Goal: Task Accomplishment & Management: Manage account settings

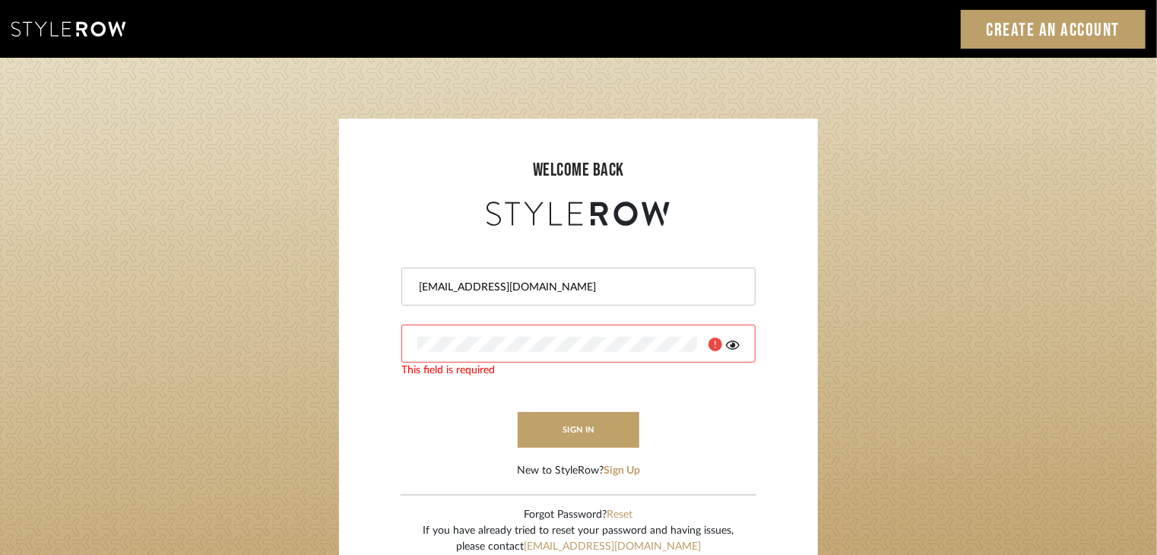
drag, startPoint x: 596, startPoint y: 294, endPoint x: 595, endPoint y: 329, distance: 35.0
click at [595, 295] on div "keri@kerifieldsinteriors.com" at bounding box center [578, 287] width 354 height 38
paste input "415NC11780"
drag, startPoint x: 549, startPoint y: 287, endPoint x: 629, endPoint y: 283, distance: 79.9
click at [629, 283] on input "keri@kerifieldsinteriors.com415NC11780" at bounding box center [576, 287] width 319 height 15
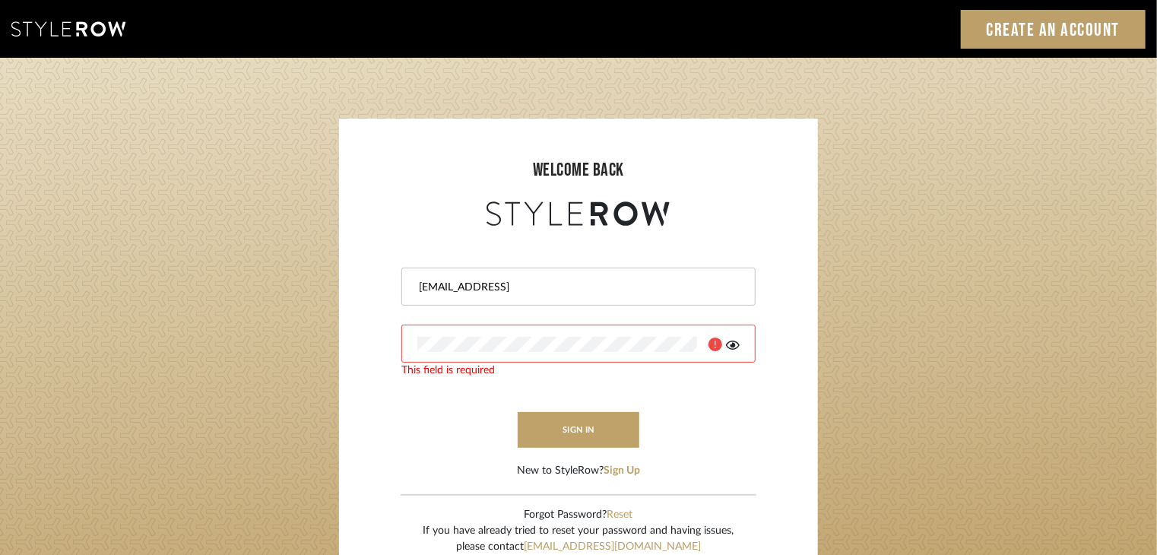
type input "keri@kerifieldsinteriors.com"
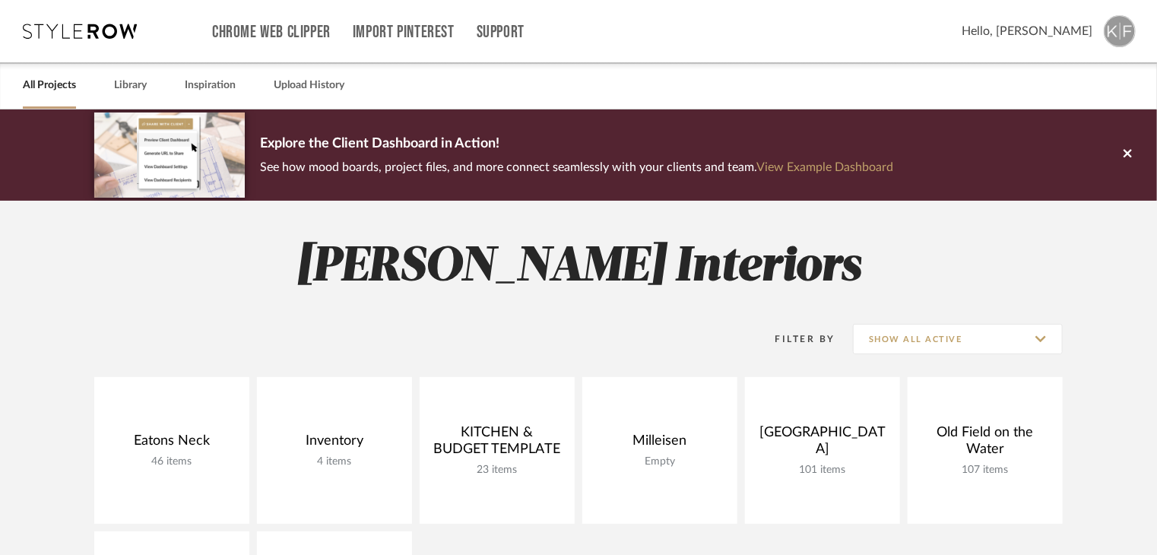
scroll to position [182, 0]
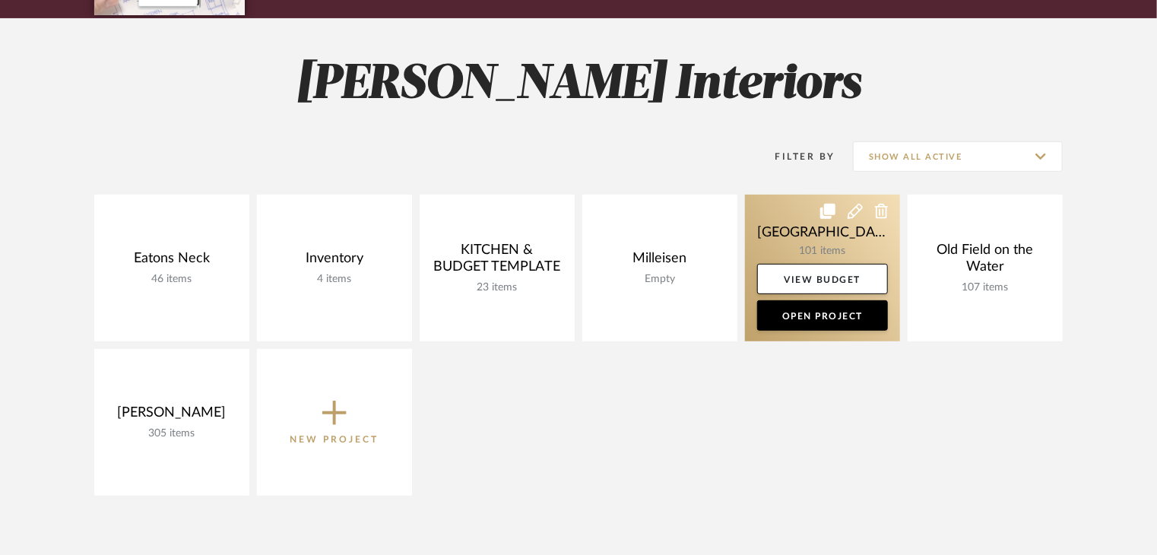
click at [828, 233] on link at bounding box center [822, 268] width 155 height 147
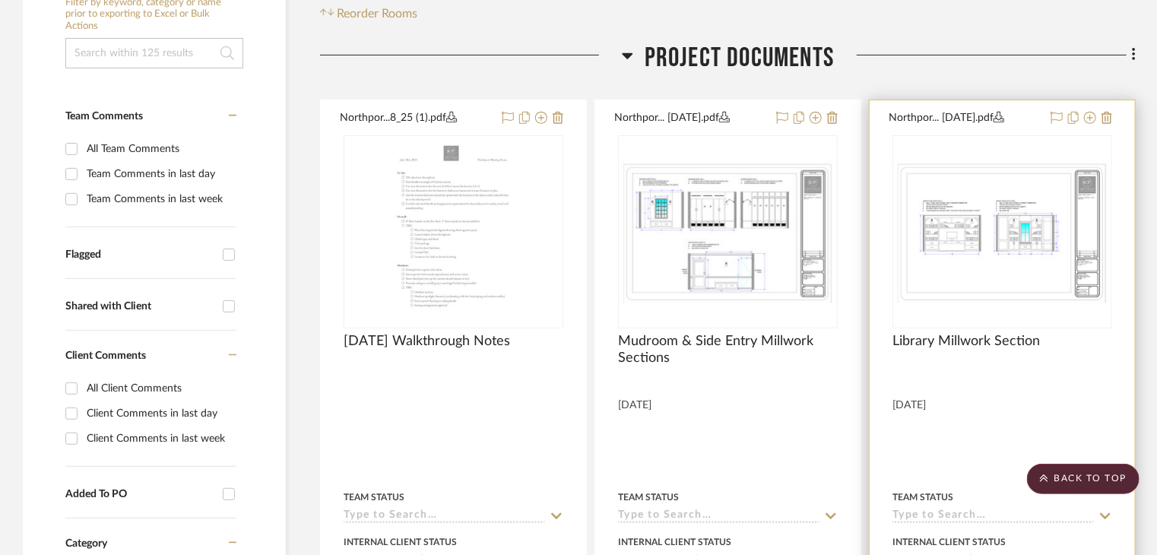
scroll to position [315, 0]
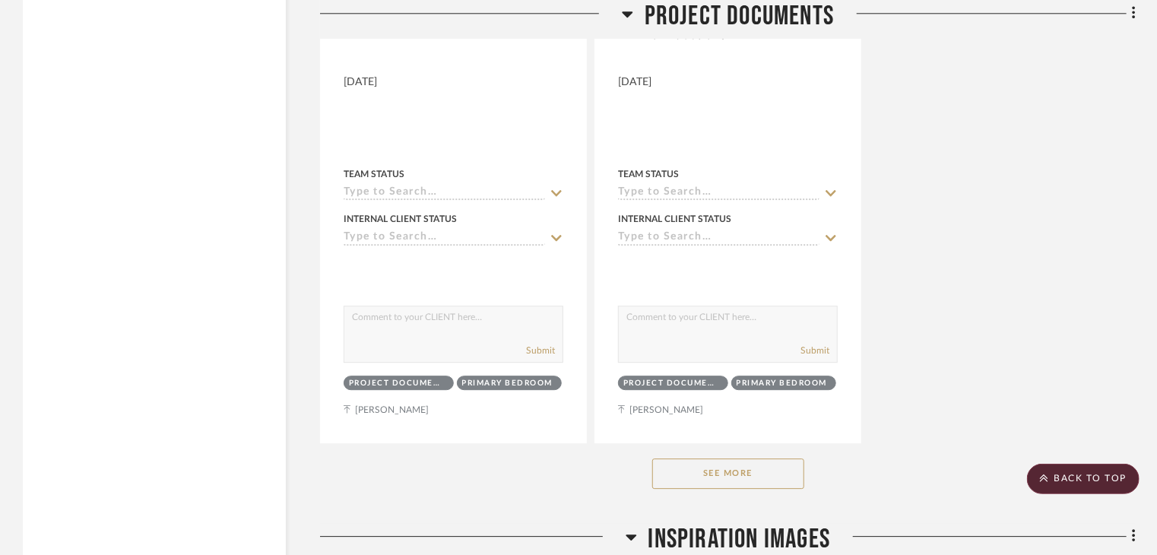
click at [786, 464] on button "See More" at bounding box center [728, 473] width 152 height 30
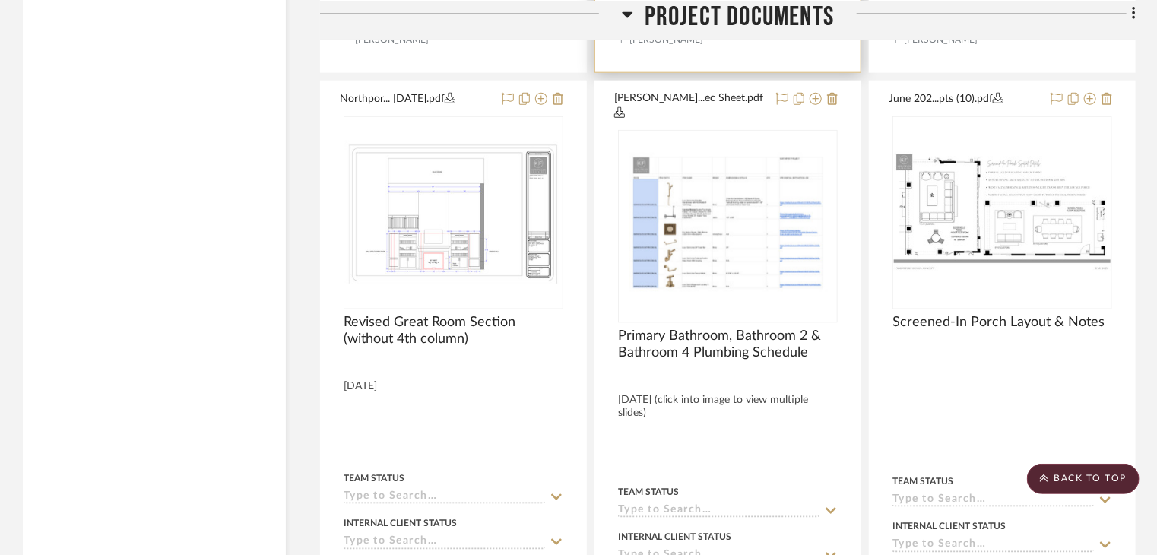
scroll to position [3735, 0]
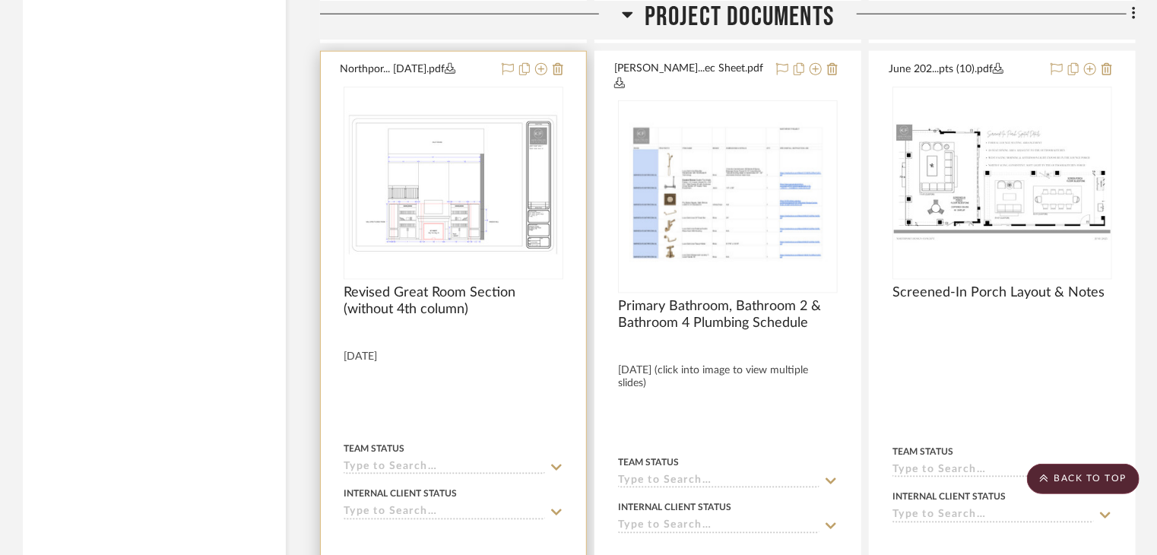
click at [566, 69] on div at bounding box center [453, 391] width 265 height 679
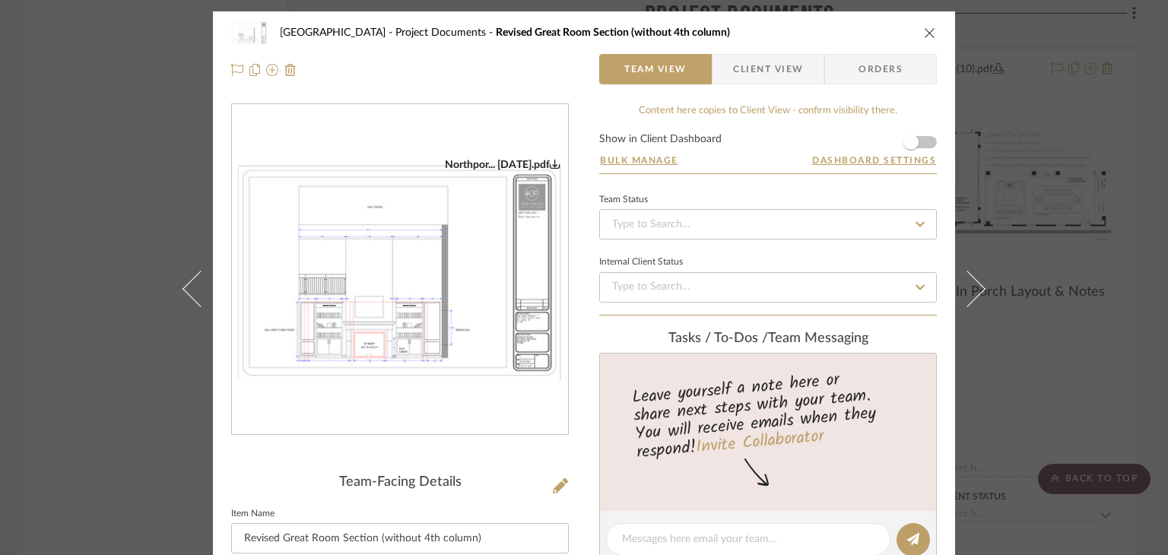
click at [923, 34] on button "close" at bounding box center [930, 33] width 14 height 14
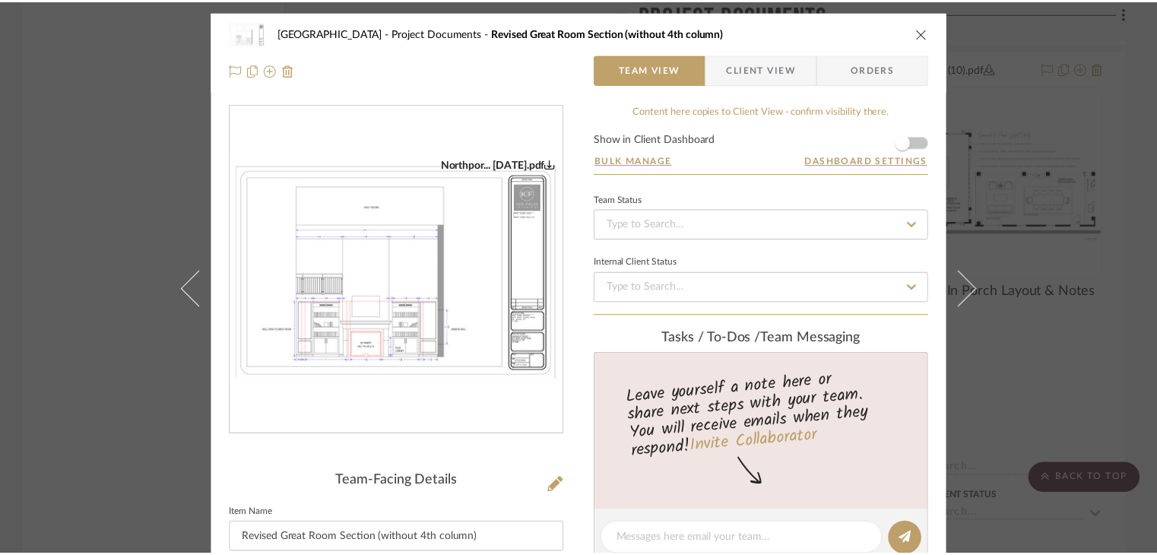
scroll to position [3735, 0]
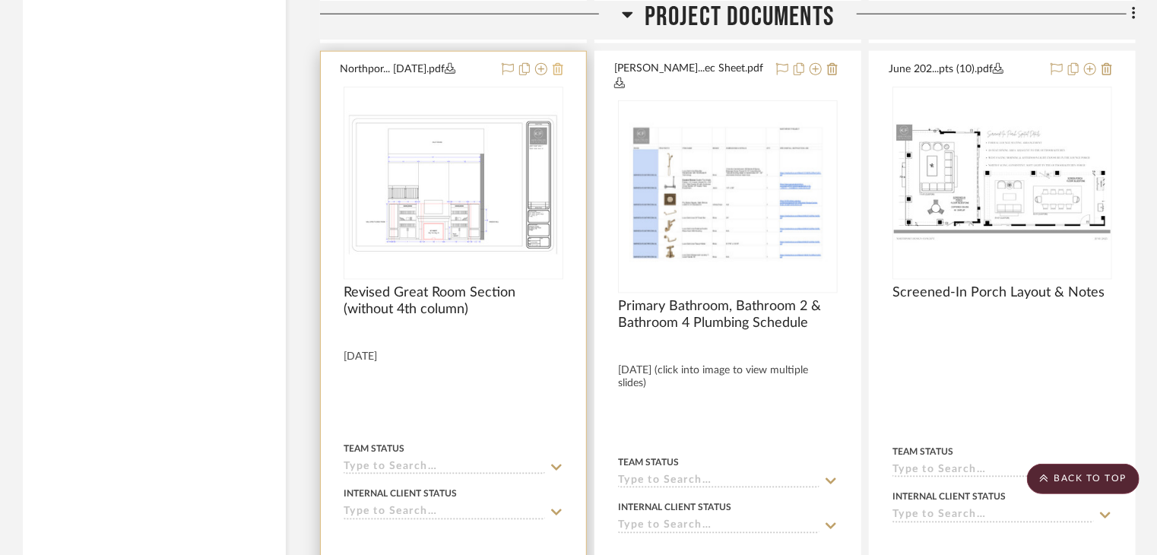
click at [559, 71] on icon at bounding box center [558, 69] width 11 height 12
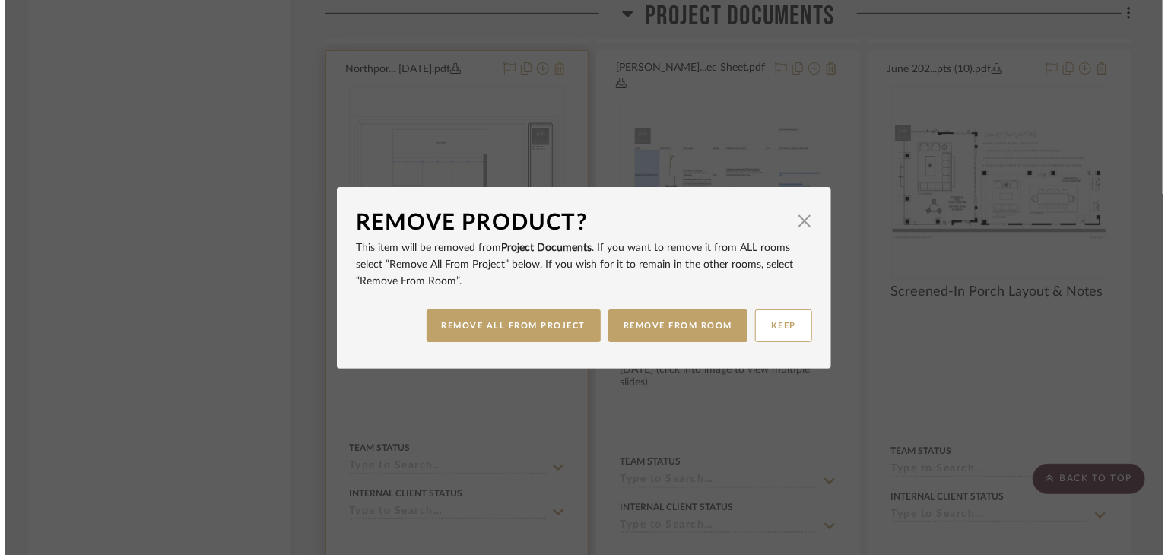
scroll to position [0, 0]
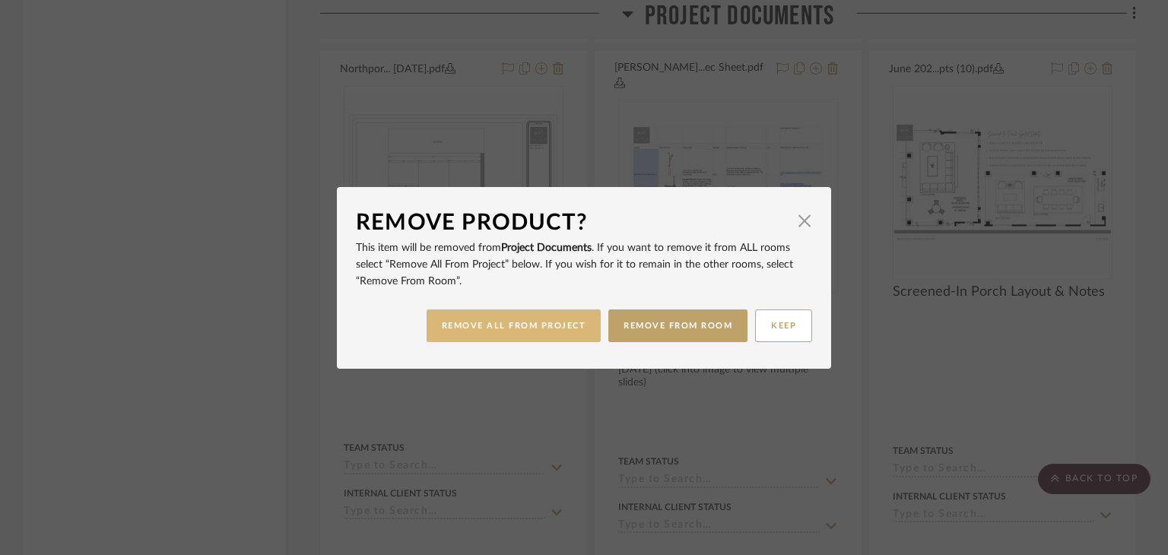
click at [525, 328] on button "REMOVE ALL FROM PROJECT" at bounding box center [513, 325] width 175 height 33
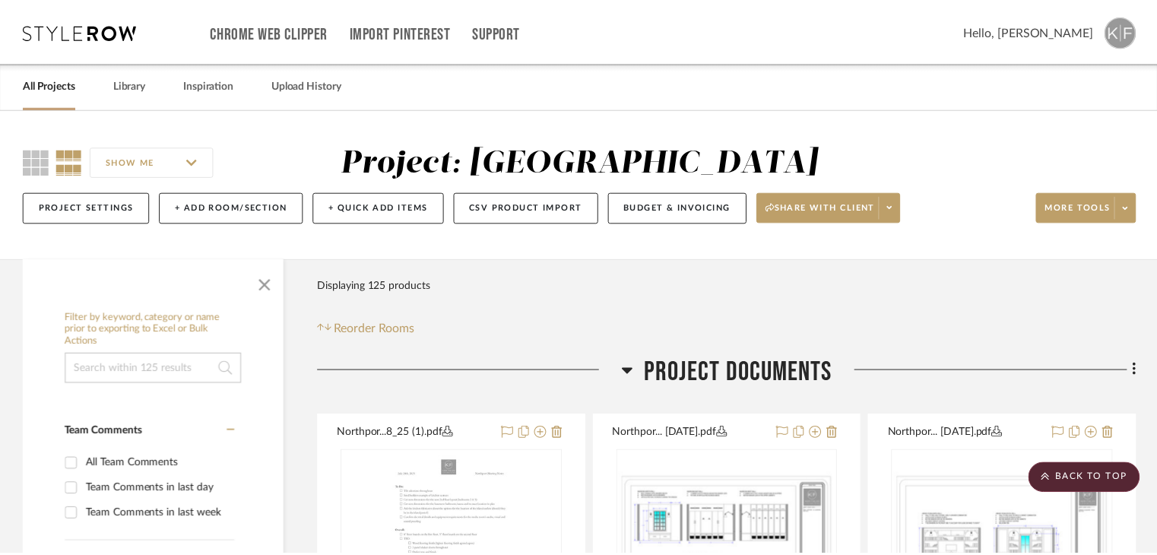
scroll to position [3735, 0]
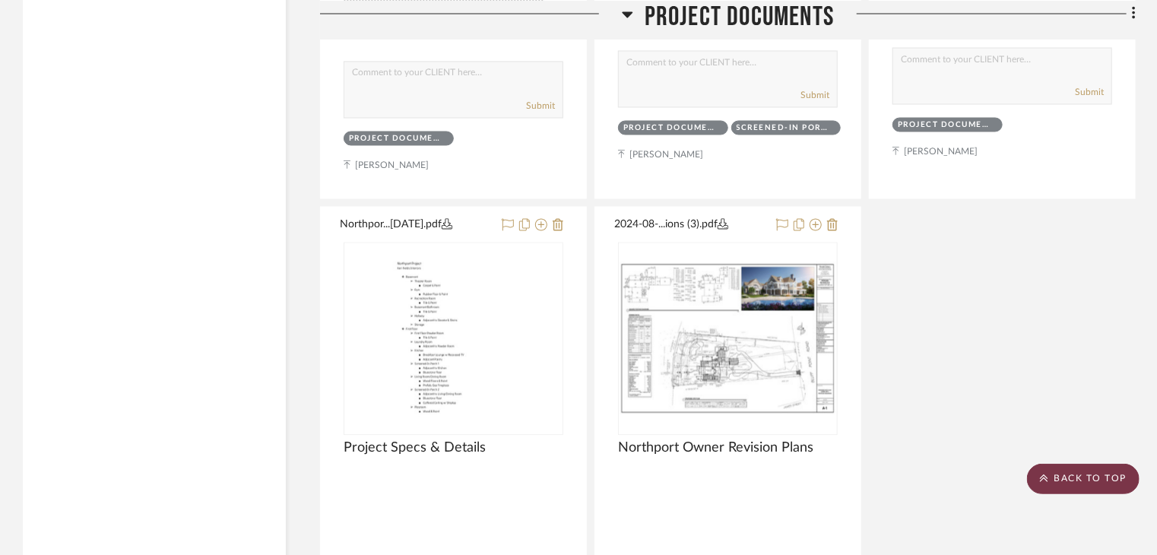
click at [1051, 476] on scroll-to-top-button "BACK TO TOP" at bounding box center [1083, 479] width 113 height 30
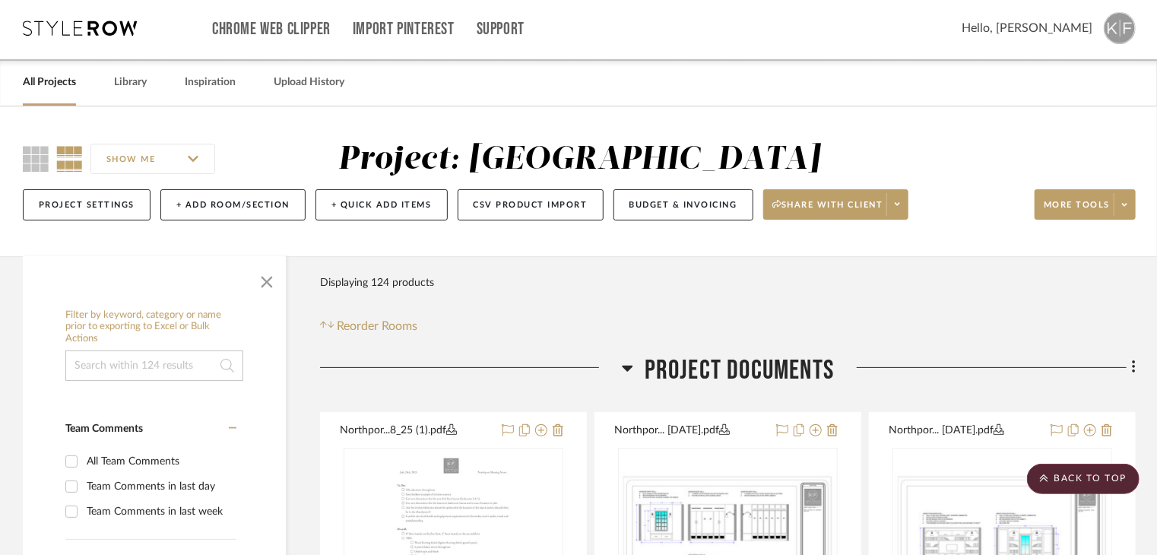
scroll to position [0, 0]
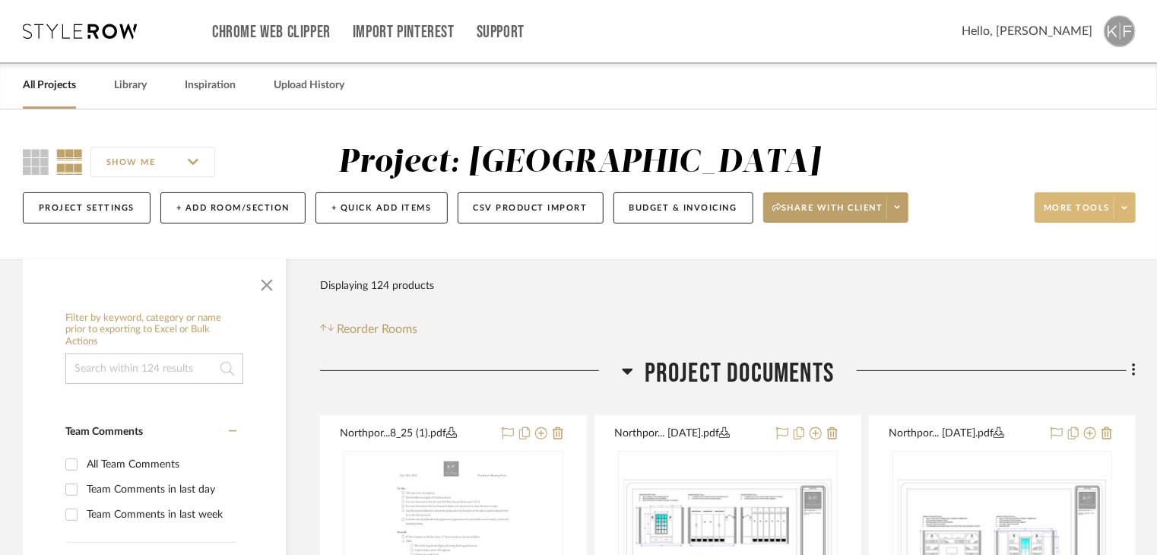
click at [1130, 216] on span at bounding box center [1124, 207] width 21 height 23
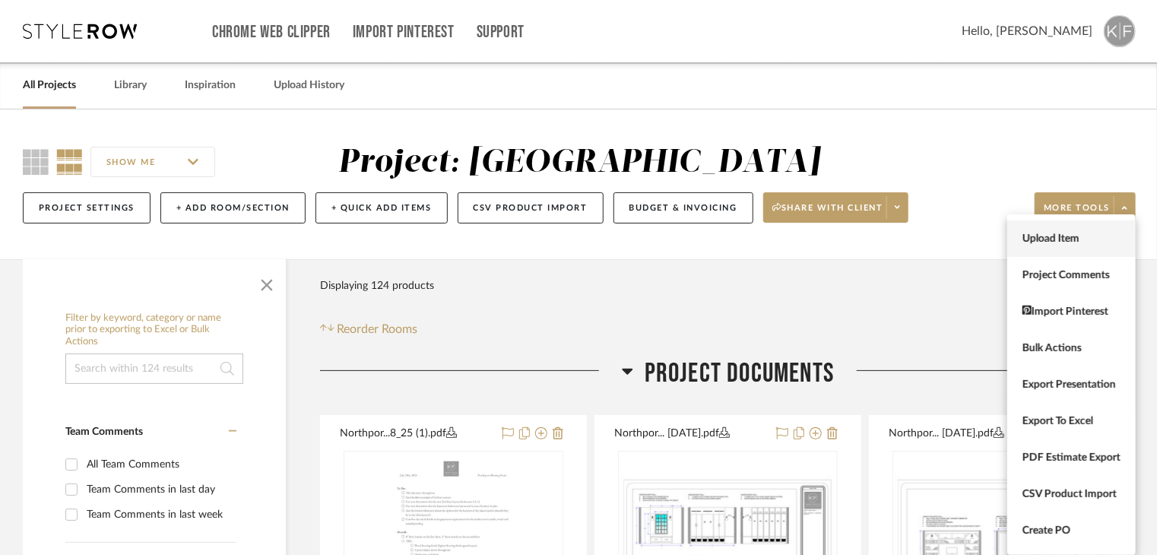
click at [1086, 250] on button "Upload Item" at bounding box center [1071, 238] width 128 height 36
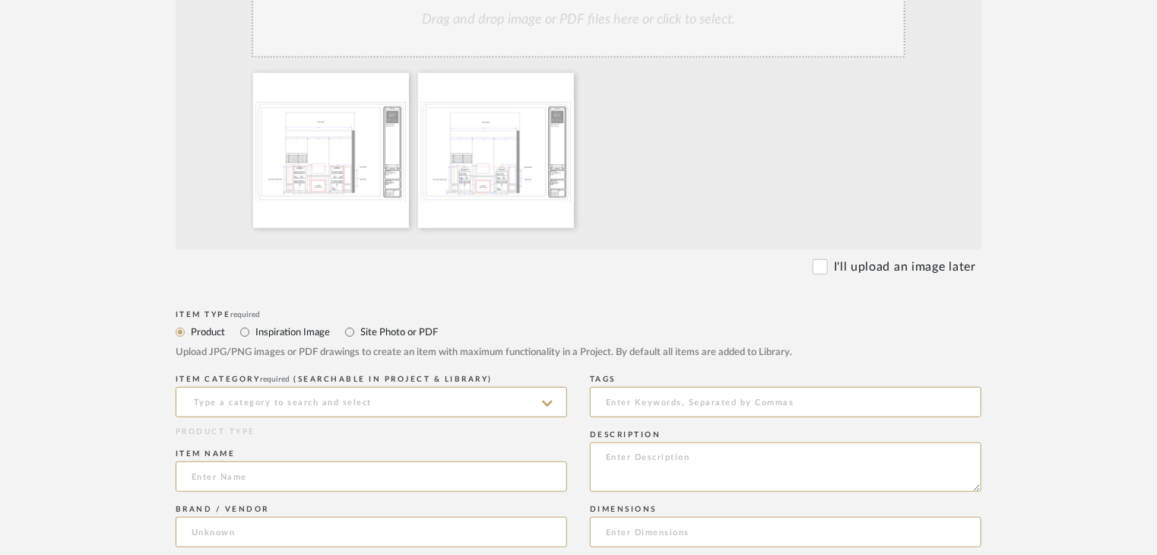
scroll to position [456, 0]
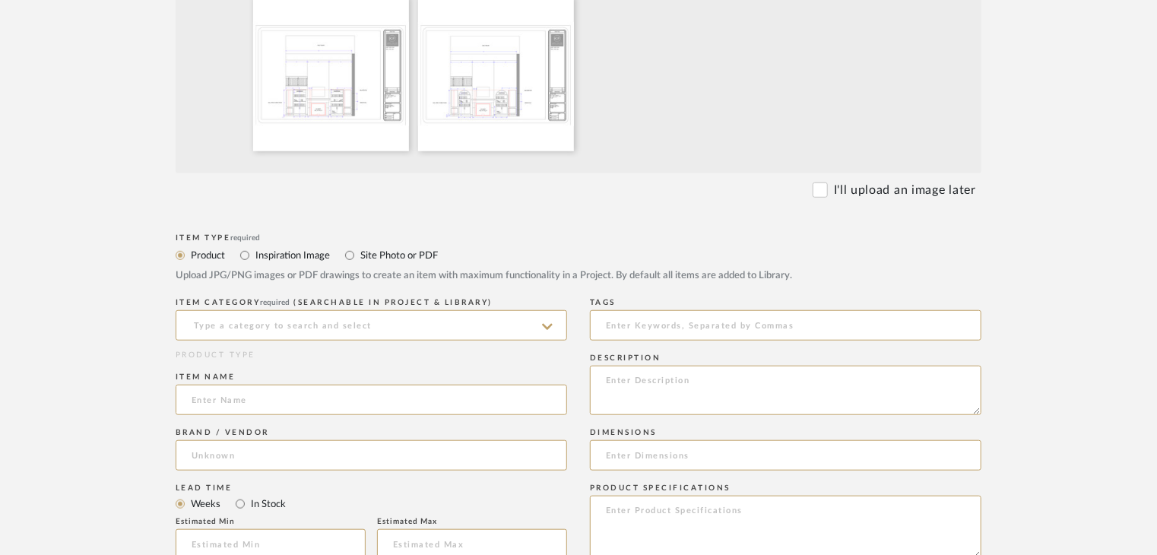
click at [331, 256] on mat-radio-group "Product Inspiration Image Site Photo or PDF" at bounding box center [579, 255] width 806 height 19
click at [350, 249] on input "Site Photo or PDF" at bounding box center [350, 255] width 18 height 18
radio input "true"
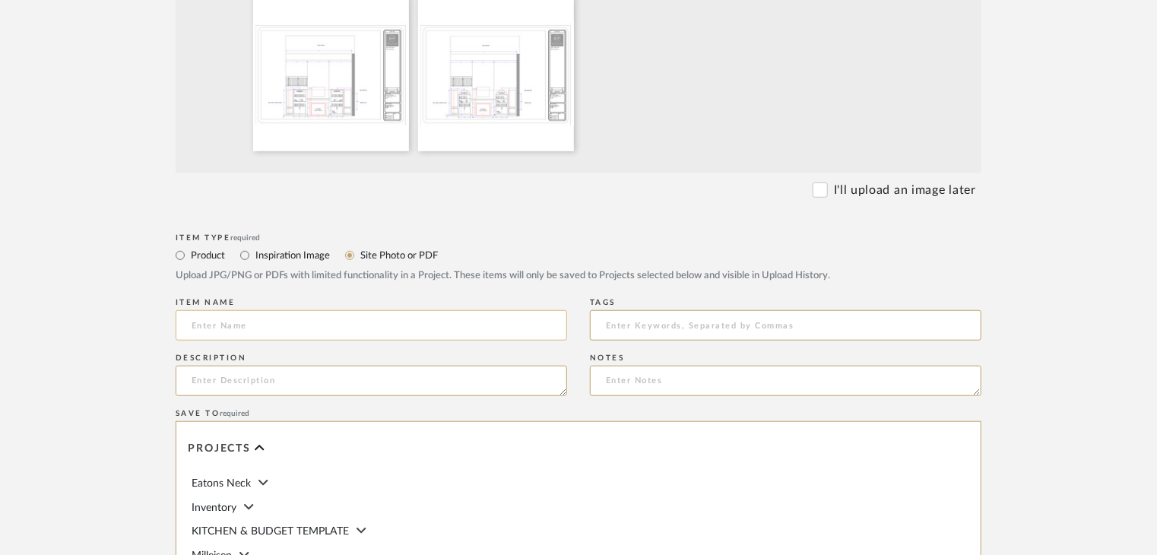
click at [395, 315] on input at bounding box center [371, 325] width 391 height 30
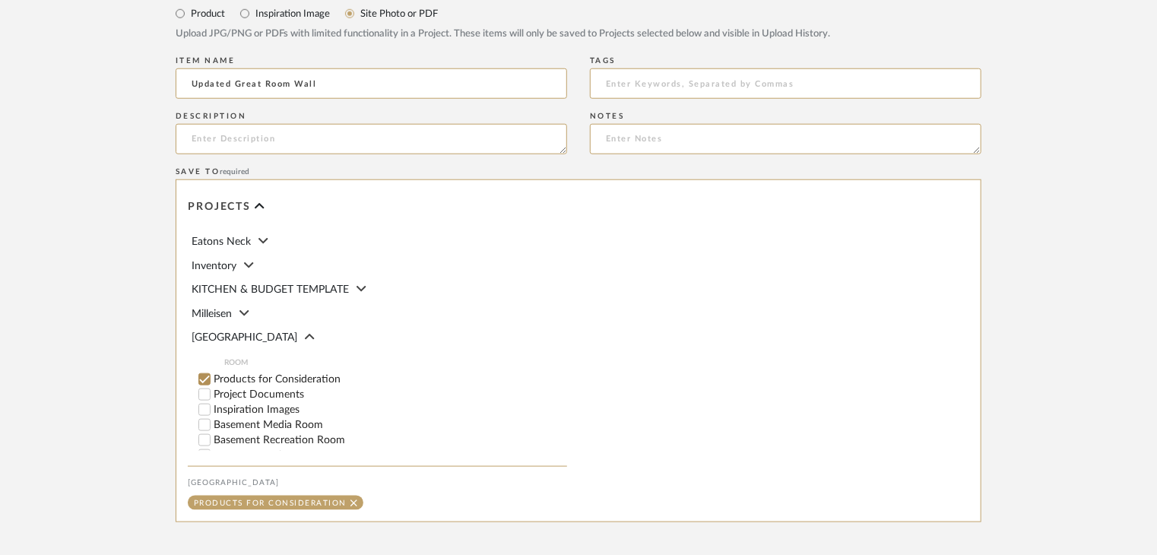
scroll to position [760, 0]
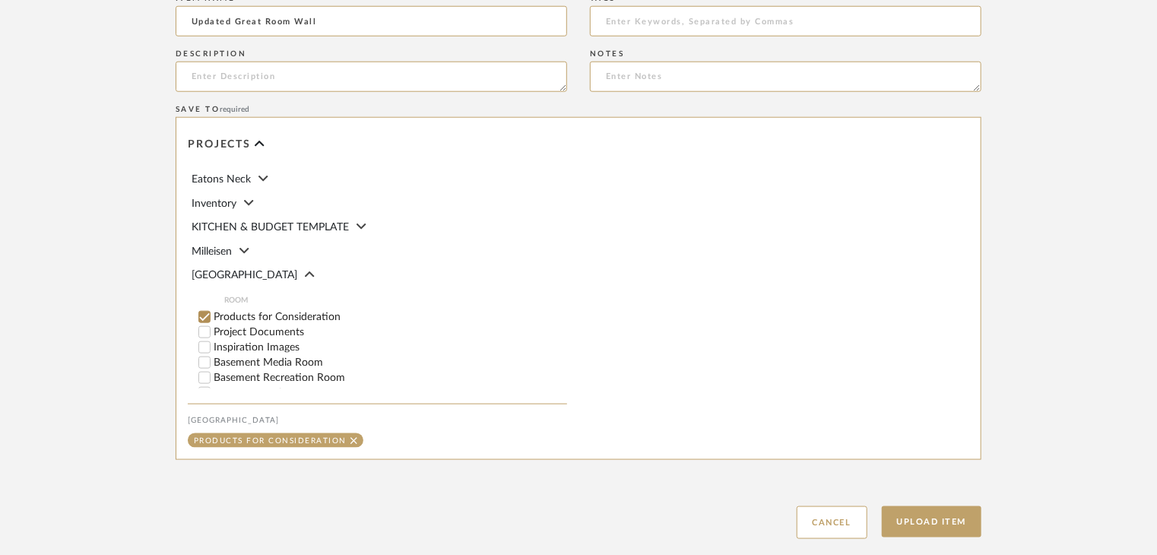
type input "Updated Great Room Wall"
click at [279, 336] on label "Project Documents" at bounding box center [390, 332] width 353 height 11
click at [212, 336] on input "Project Documents" at bounding box center [204, 332] width 15 height 15
checkbox input "false"
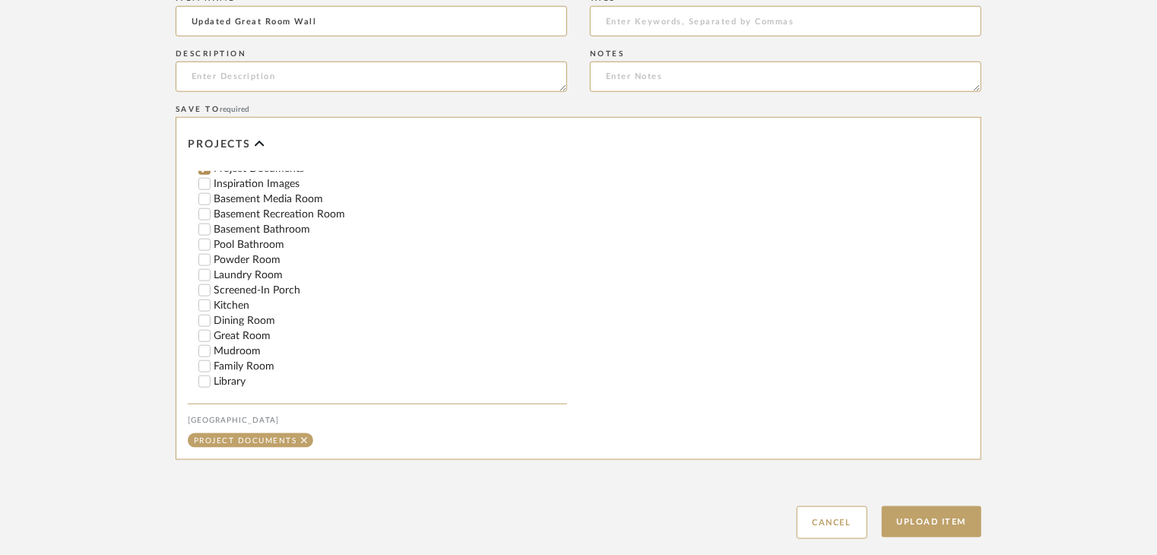
scroll to position [304, 0]
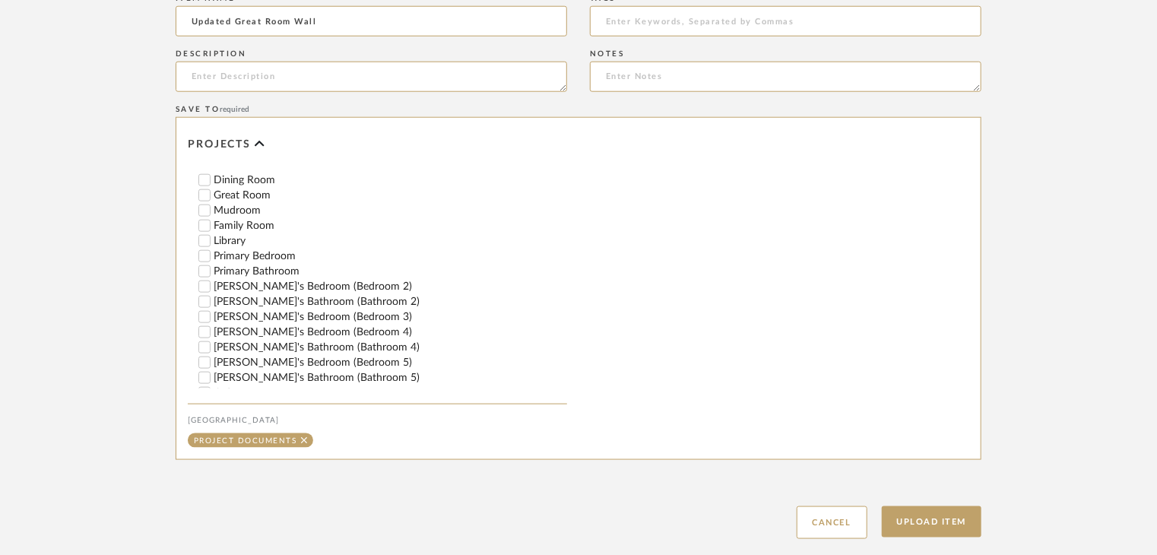
click at [249, 198] on label "Great Room" at bounding box center [390, 195] width 353 height 11
click at [212, 198] on input "Great Room" at bounding box center [204, 195] width 15 height 15
click at [911, 528] on button "Upload Item" at bounding box center [932, 521] width 100 height 31
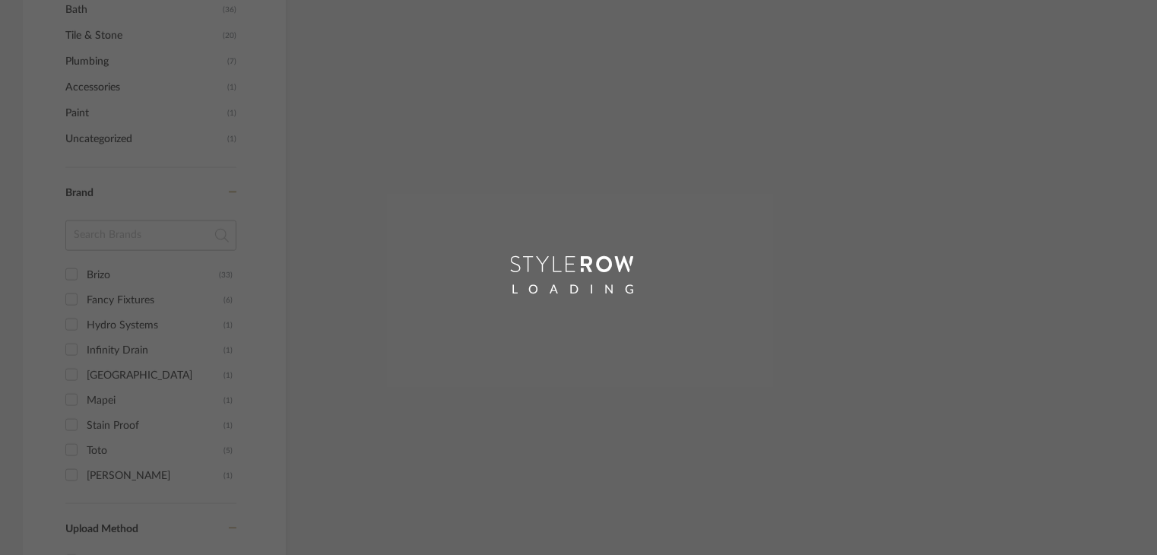
scroll to position [206, 0]
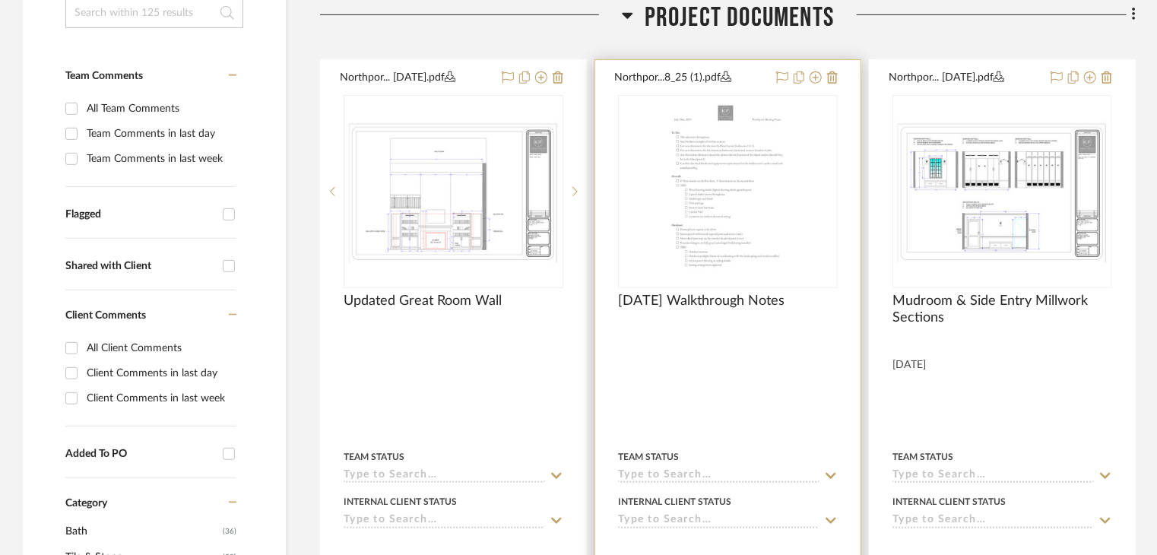
scroll to position [357, 0]
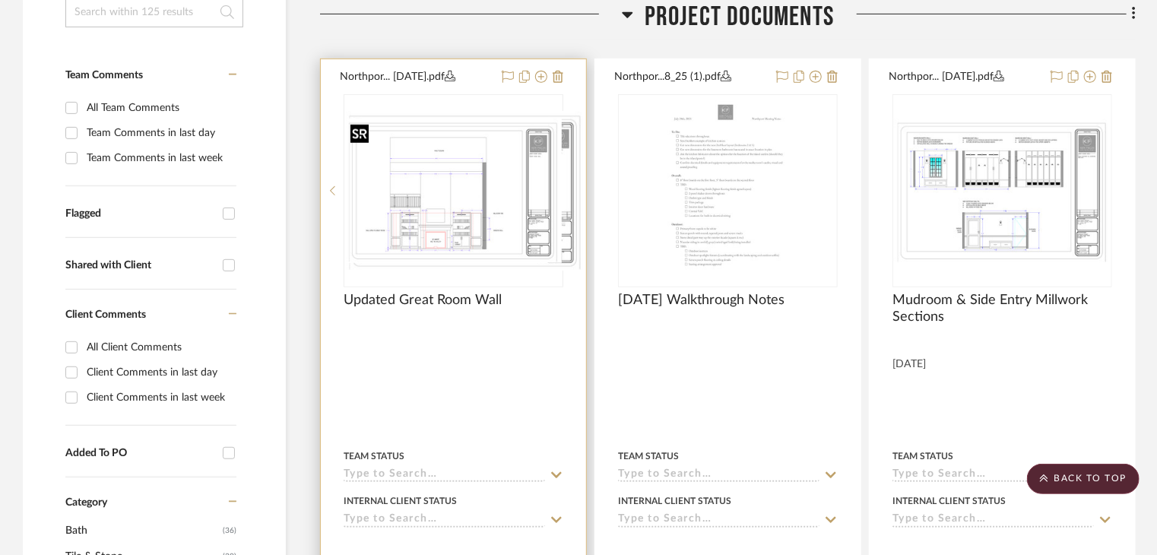
click at [512, 268] on div at bounding box center [454, 190] width 220 height 193
click at [512, 294] on div "Updated Great Room Wall" at bounding box center [454, 308] width 220 height 33
click at [471, 273] on div "0" at bounding box center [453, 191] width 218 height 192
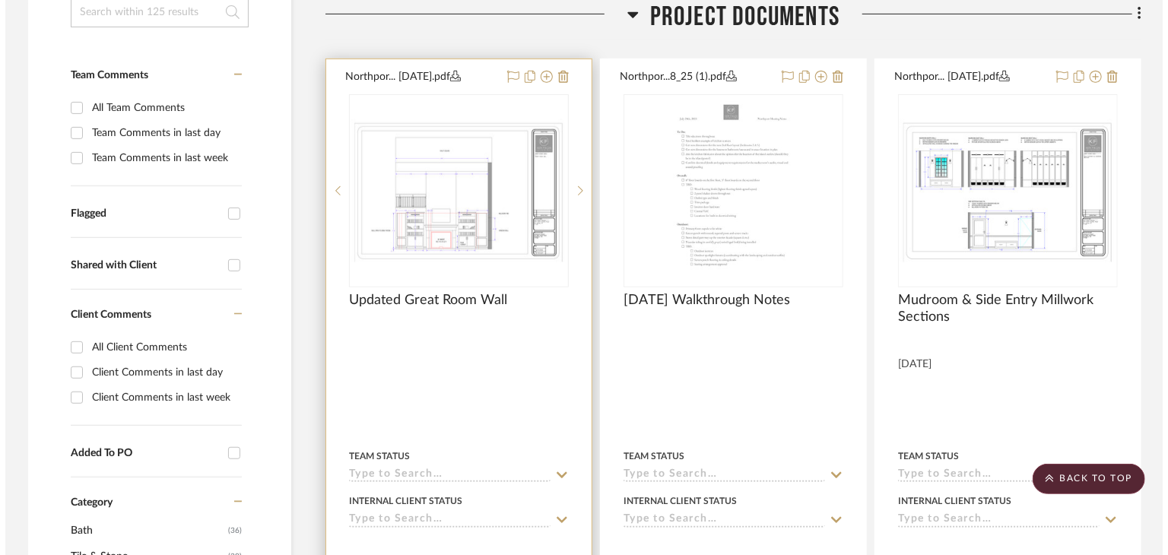
scroll to position [0, 0]
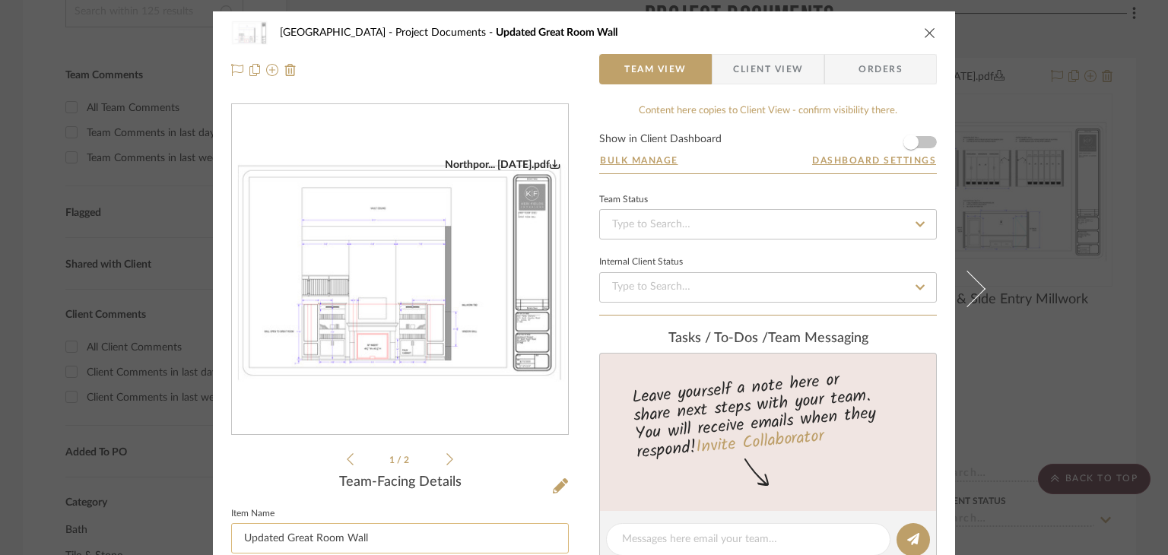
click at [423, 525] on input "Updated Great Room Wall" at bounding box center [400, 538] width 338 height 30
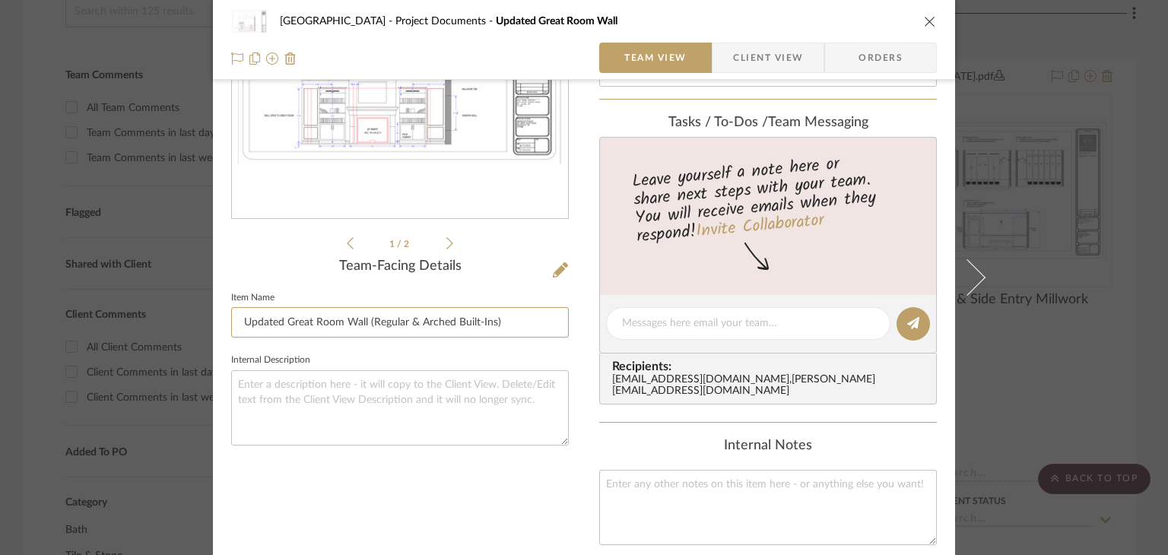
scroll to position [304, 0]
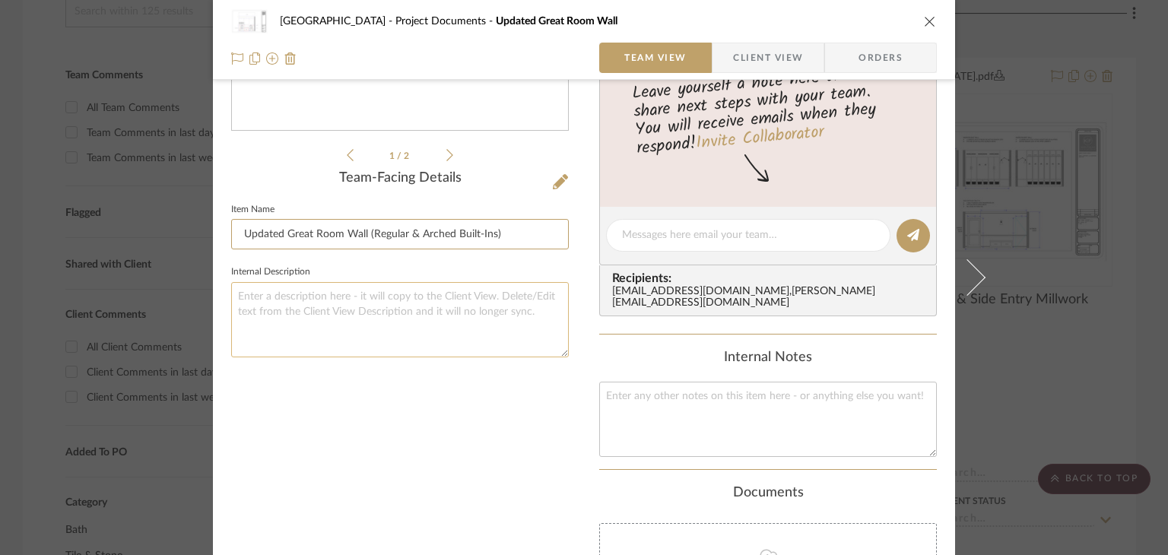
type input "Updated Great Room Wall (Regular & Arched Built-Ins)"
click at [350, 331] on textarea at bounding box center [400, 319] width 338 height 75
type textarea "[DATE]"
click at [930, 25] on icon "close" at bounding box center [930, 21] width 12 height 12
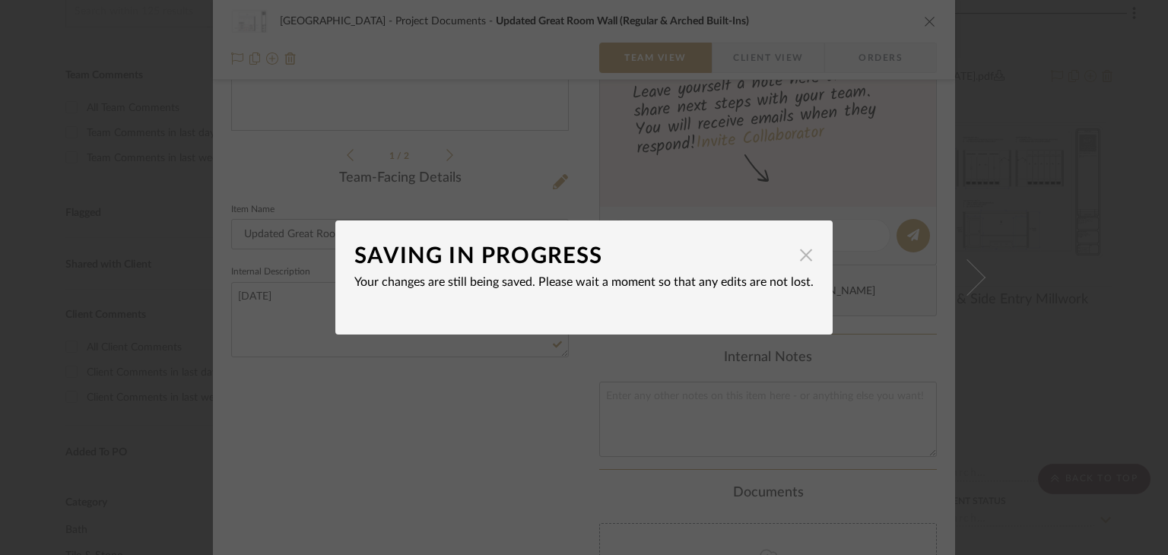
click at [804, 258] on span "button" at bounding box center [806, 254] width 30 height 30
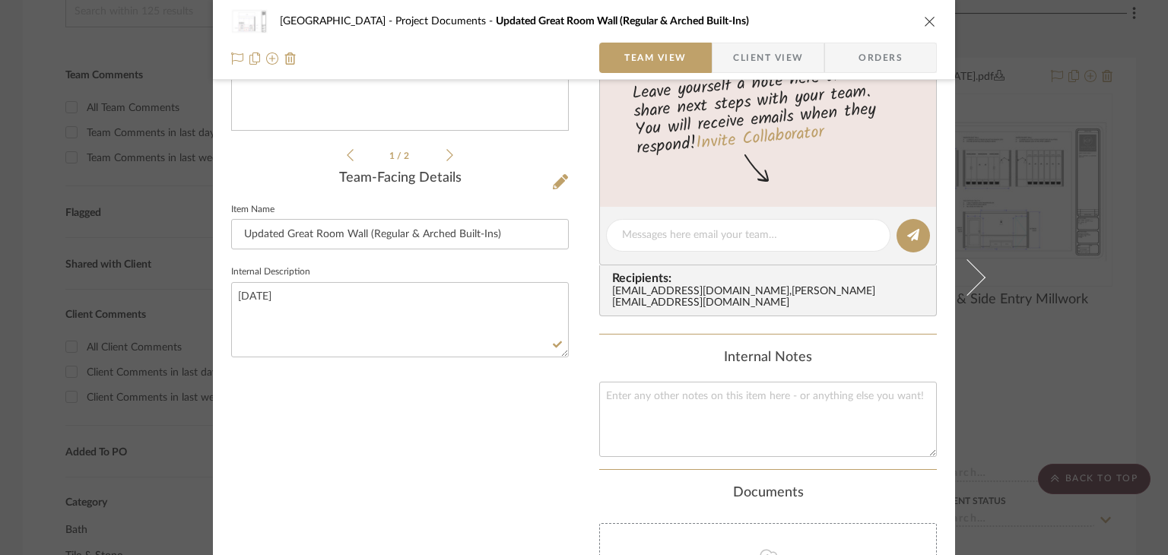
click at [1054, 332] on div "Northport Project Documents Updated Great Room Wall (Regular & Arched Built-Ins…" at bounding box center [584, 277] width 1168 height 555
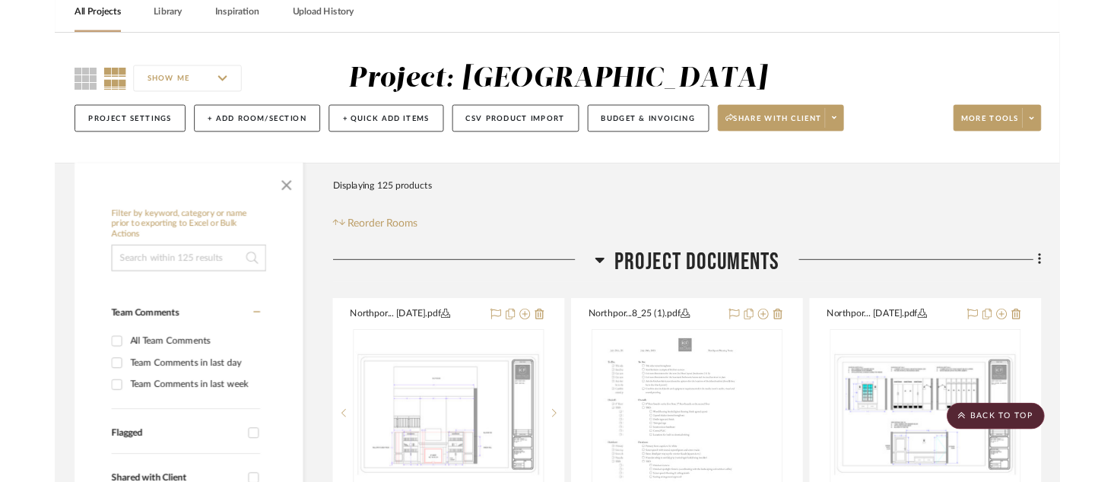
scroll to position [52, 0]
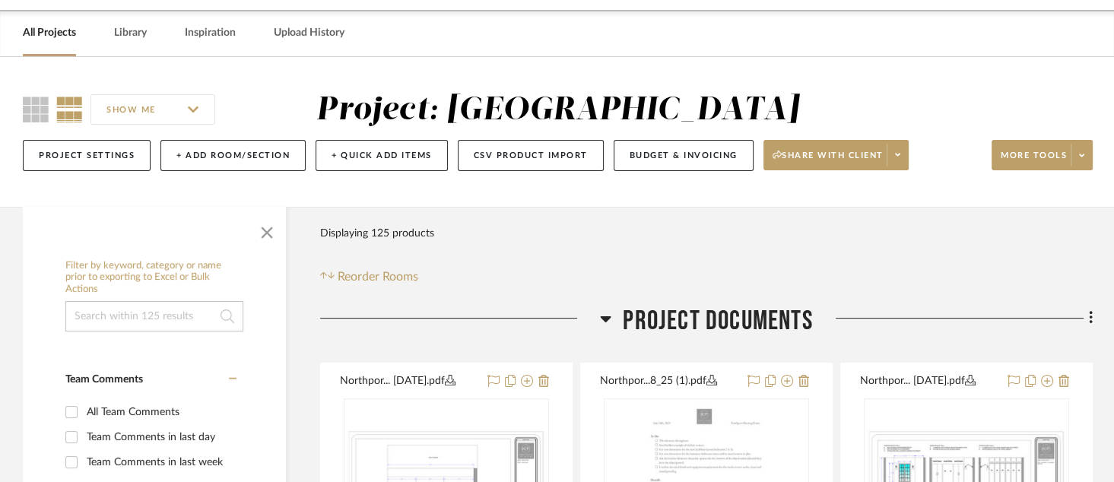
click at [1092, 158] on div "SHOW ME Project: Northport Project Settings + Add Room/Section + Quick Add Item…" at bounding box center [557, 136] width 1114 height 90
click at [1087, 167] on button "More tools" at bounding box center [1041, 155] width 101 height 30
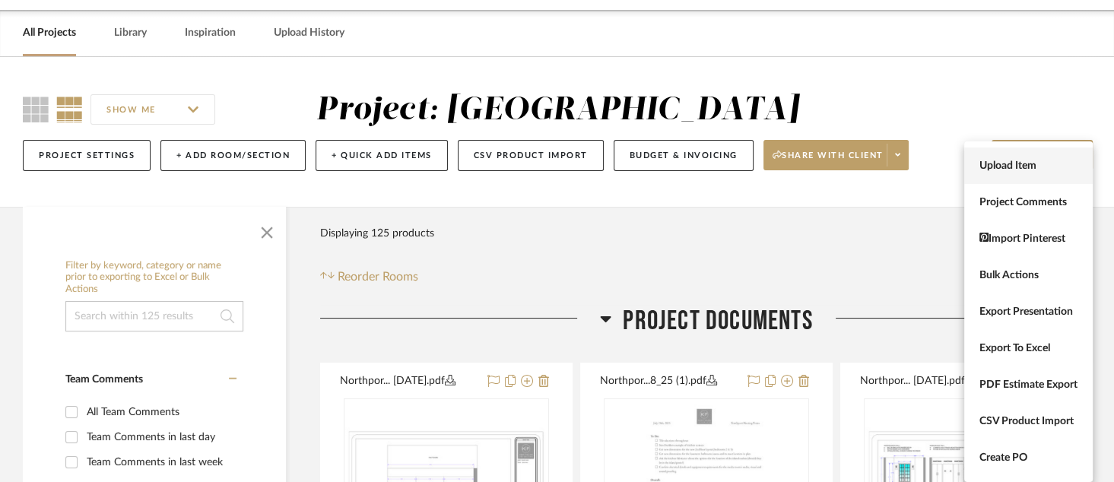
click at [1060, 171] on span "Upload Item" at bounding box center [1028, 166] width 98 height 13
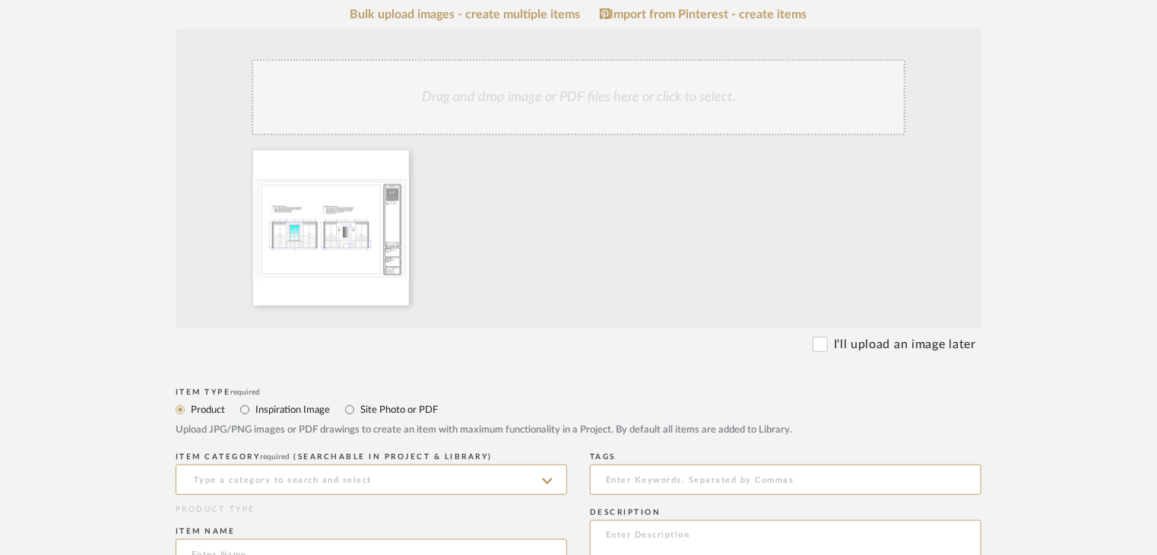
scroll to position [304, 0]
click at [358, 407] on input "Site Photo or PDF" at bounding box center [350, 407] width 18 height 18
radio input "true"
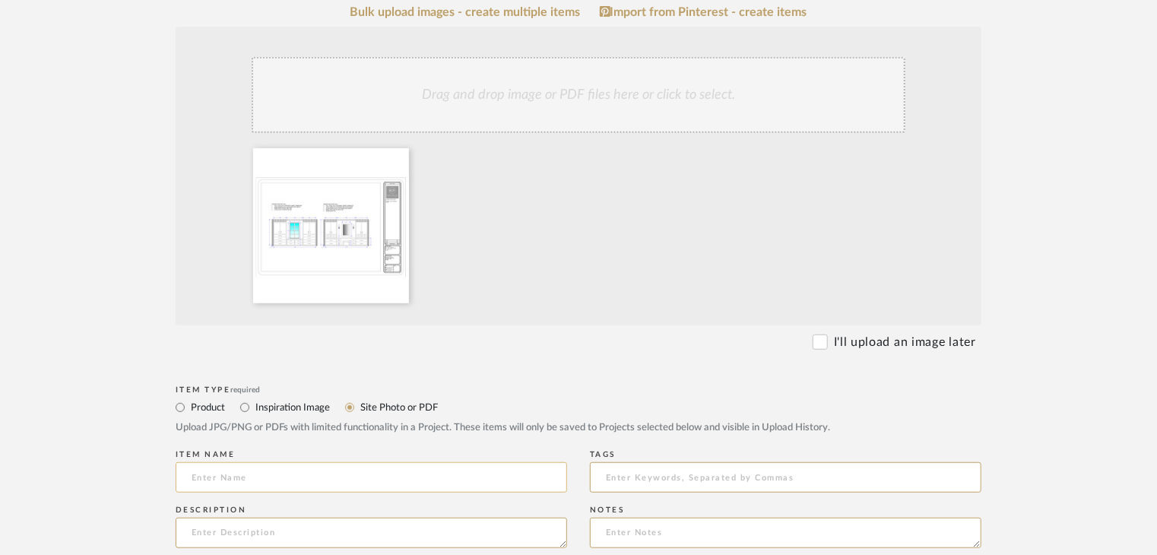
click at [365, 475] on input at bounding box center [371, 477] width 391 height 30
click at [206, 477] on input "Minimal Dressing" at bounding box center [371, 477] width 391 height 30
click at [350, 480] on input "More Simple Dressing" at bounding box center [371, 477] width 391 height 30
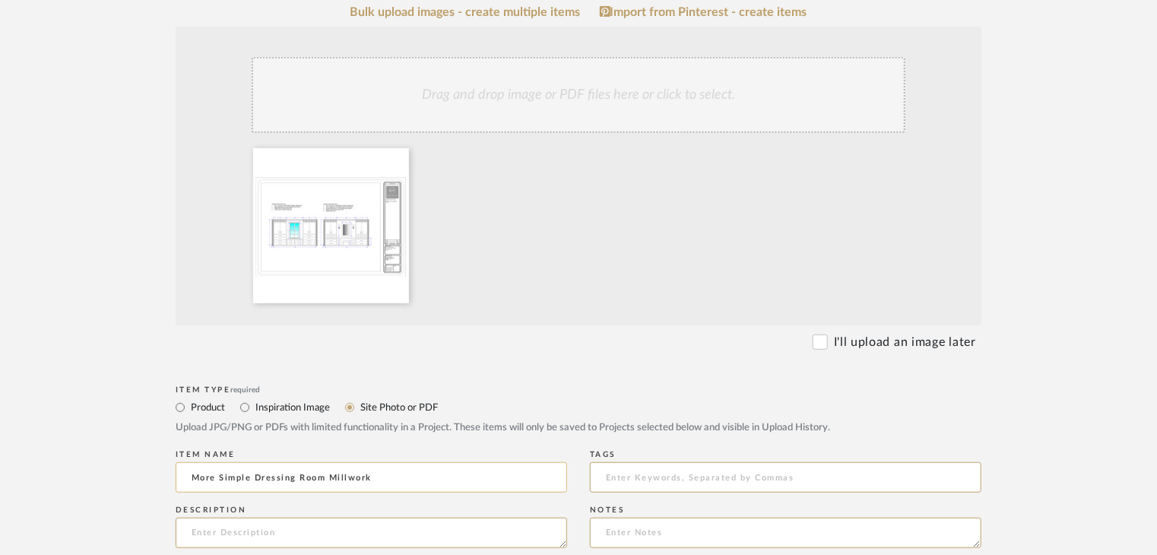
click at [435, 490] on input "More Simple Dressing Room Millwork" at bounding box center [371, 477] width 391 height 30
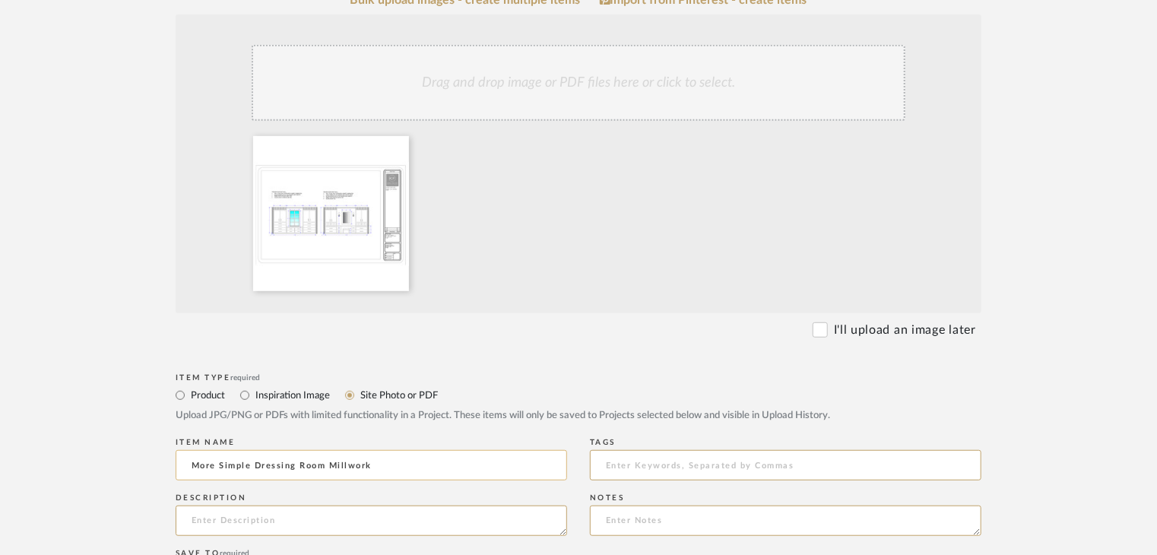
scroll to position [319, 0]
type input "More Simple Dressing Room Millwork"
click at [431, 512] on textarea at bounding box center [371, 518] width 391 height 30
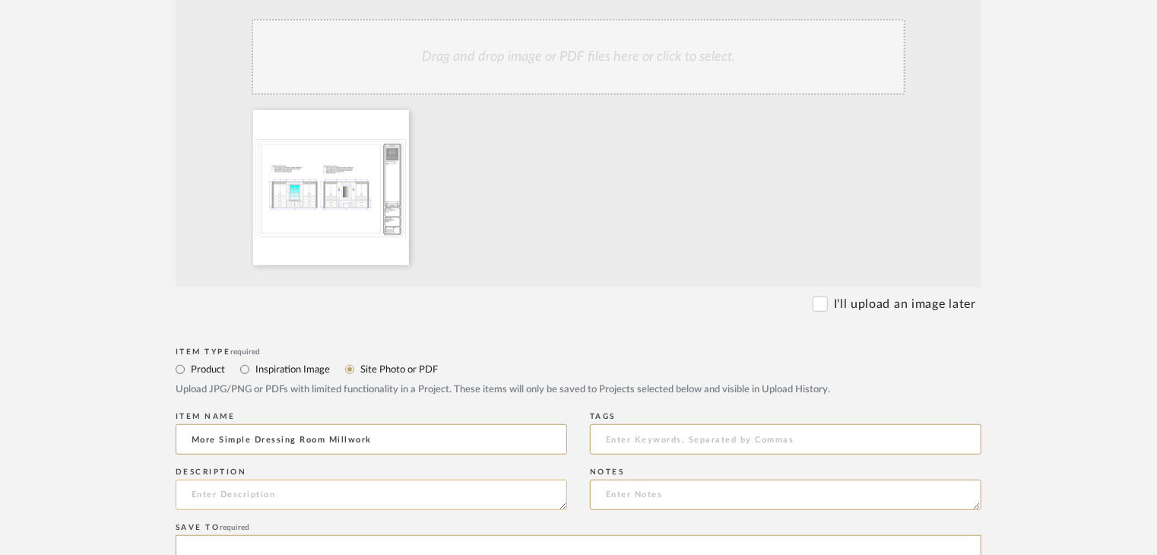
scroll to position [344, 0]
type textarea "[DATE]"
click at [236, 439] on input "More Simple Dressing Room Millwork" at bounding box center [371, 438] width 391 height 30
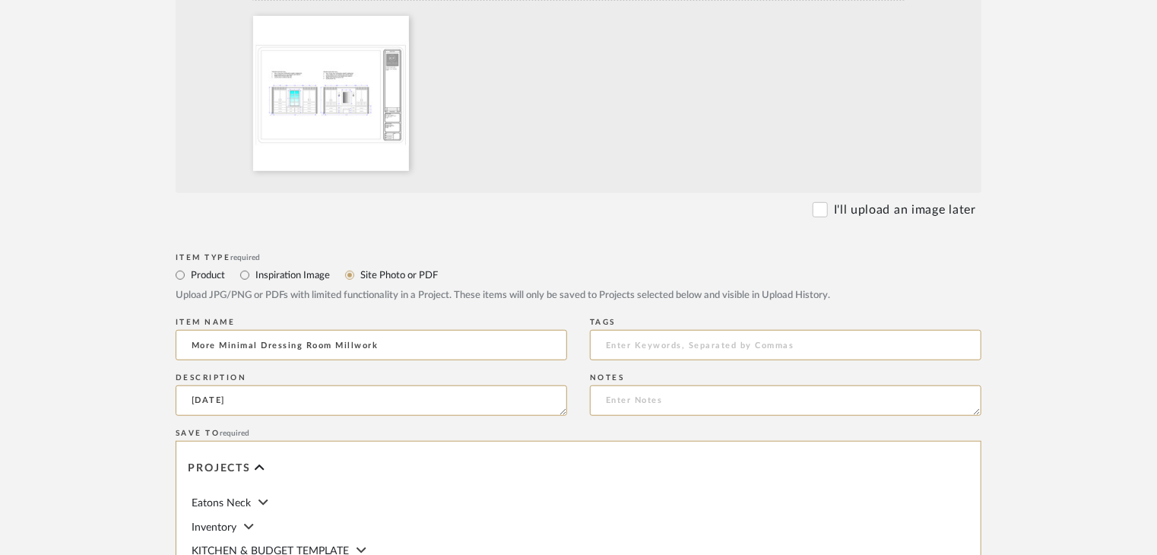
scroll to position [800, 0]
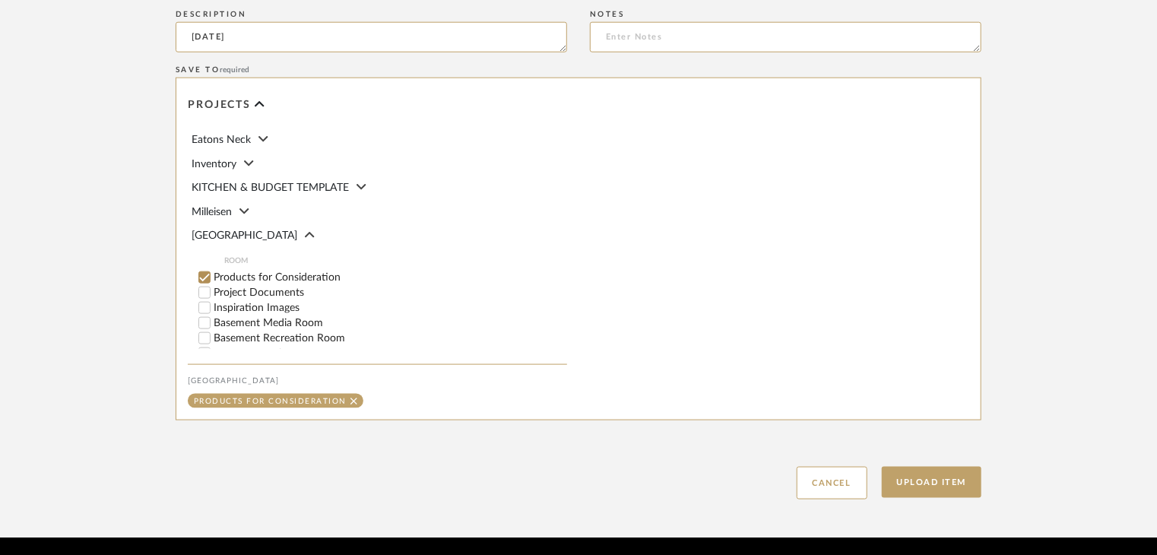
type input "More Minimal Dressing Room Millwork"
click at [242, 291] on label "Project Documents" at bounding box center [390, 292] width 353 height 11
click at [212, 291] on input "Project Documents" at bounding box center [204, 292] width 15 height 15
checkbox input "false"
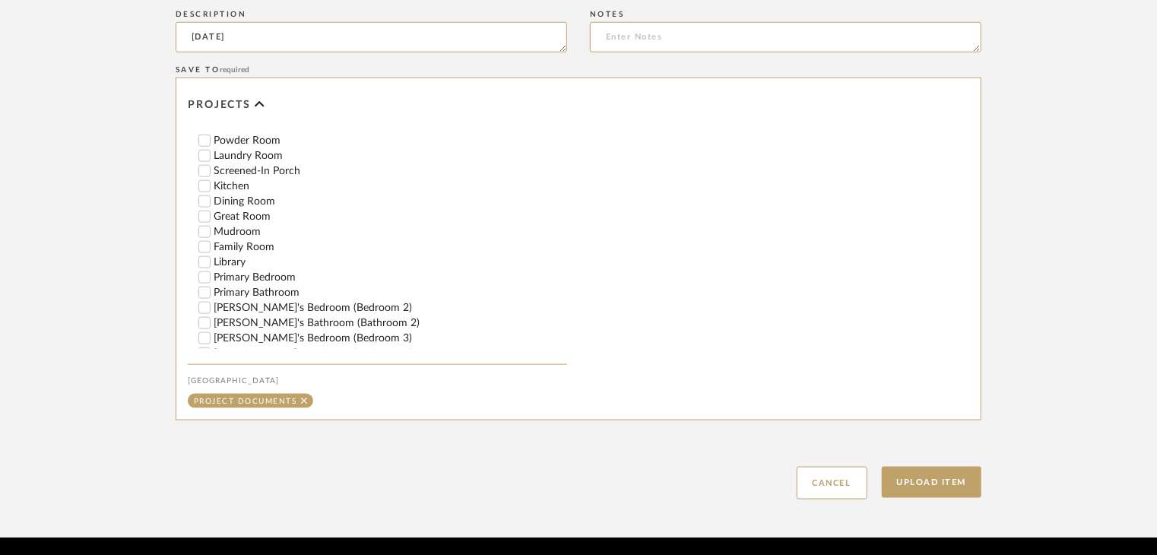
scroll to position [228, 0]
click at [243, 291] on label "Primary Bedroom" at bounding box center [390, 292] width 353 height 11
click at [212, 291] on input "Primary Bedroom" at bounding box center [204, 292] width 15 height 15
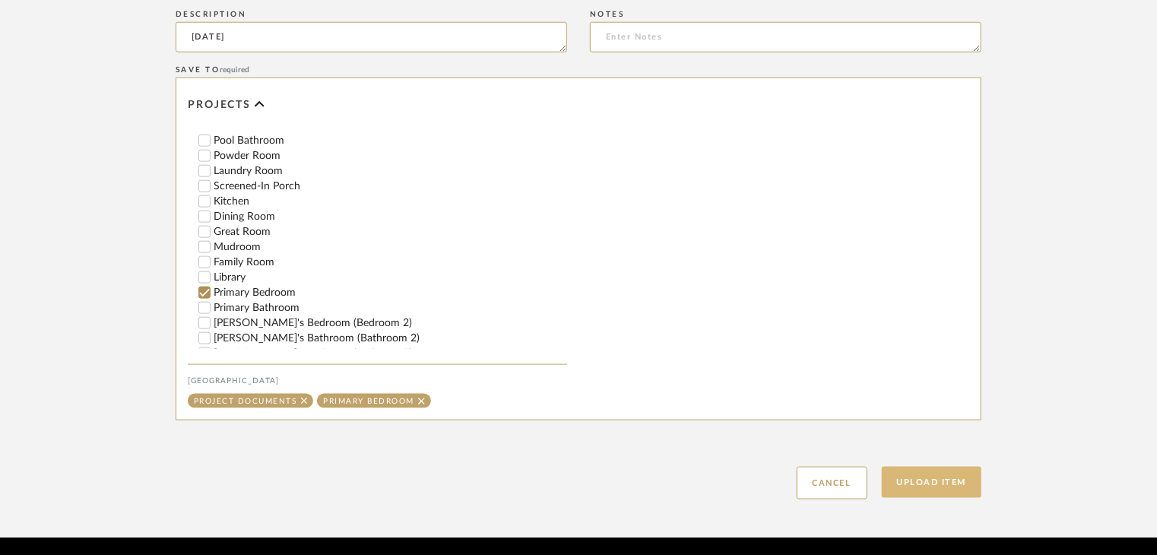
click at [908, 493] on button "Upload Item" at bounding box center [932, 482] width 100 height 31
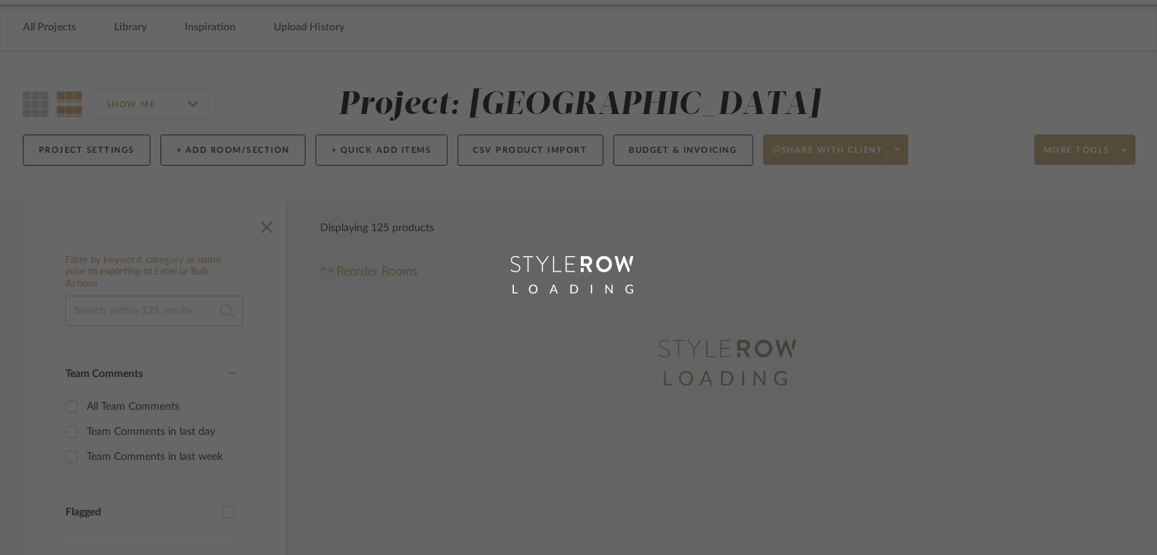
scroll to position [23, 0]
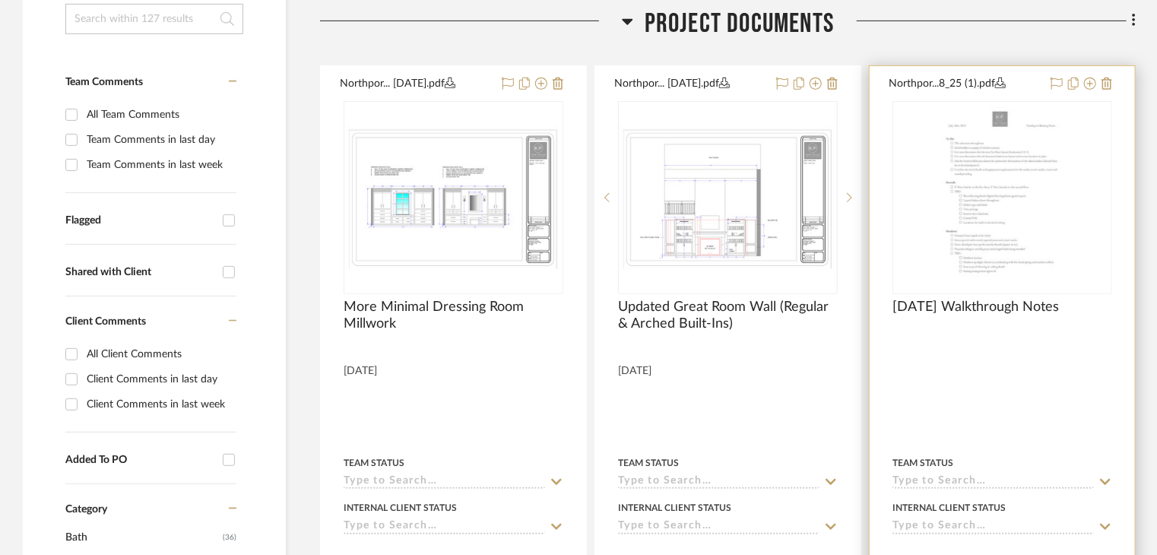
scroll to position [357, 0]
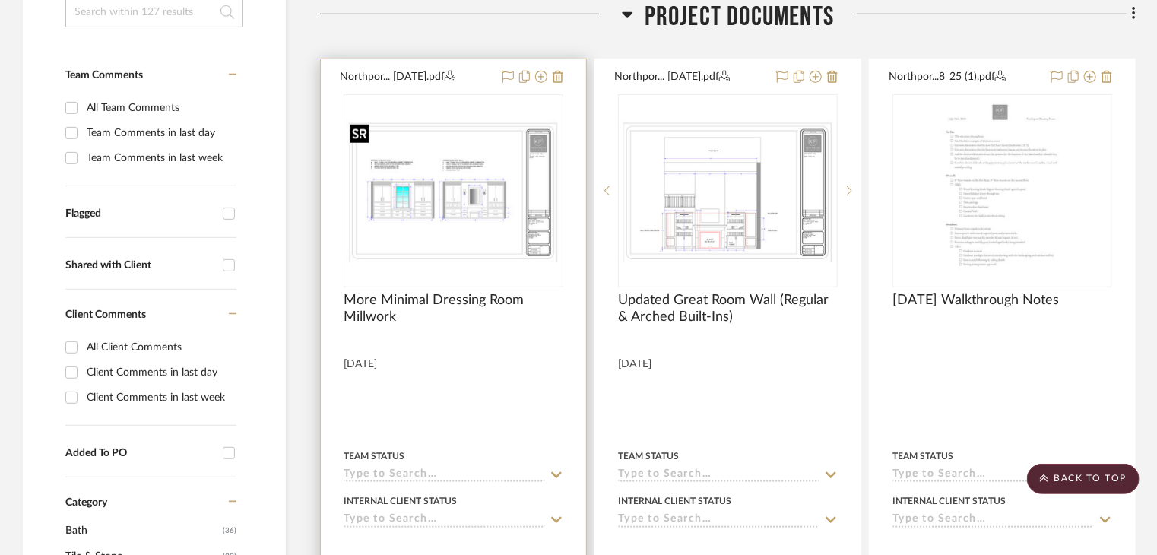
click at [499, 225] on img "0" at bounding box center [453, 191] width 217 height 144
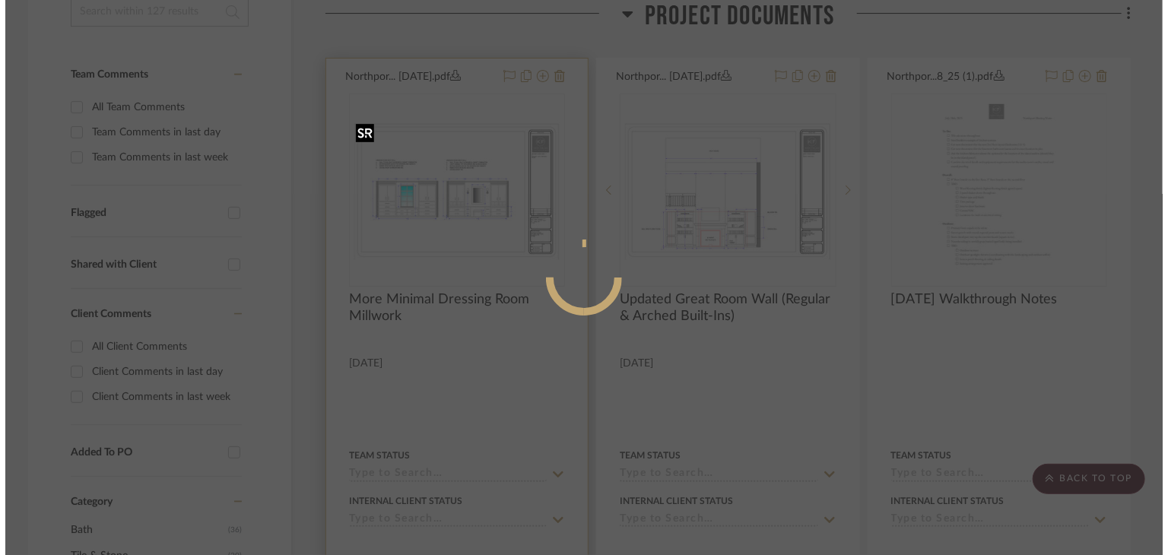
scroll to position [0, 0]
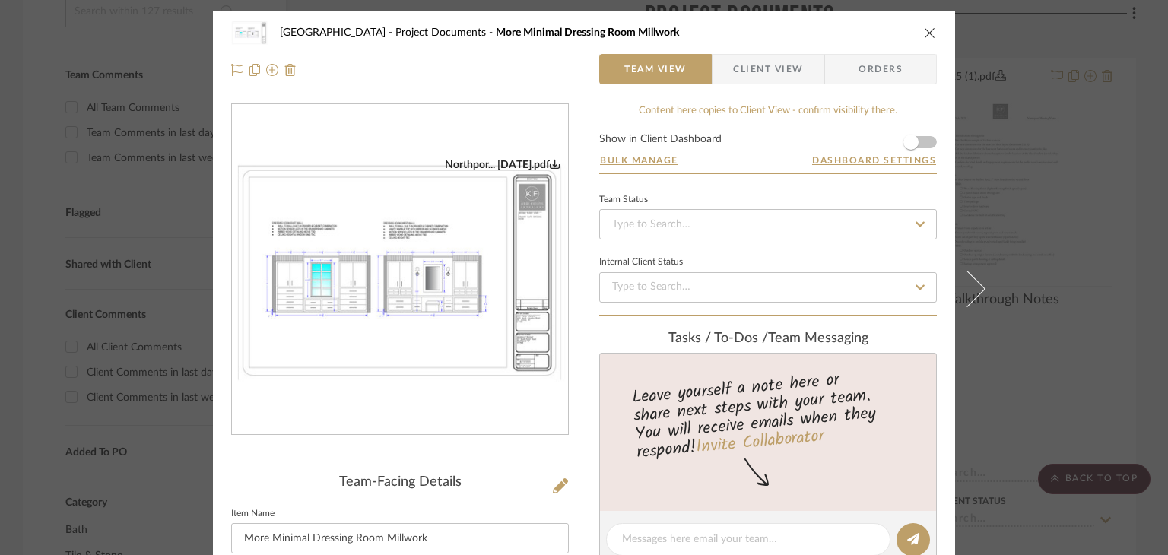
click at [1076, 390] on div "Northport Project Documents More Minimal Dressing Room Millwork Team View Clien…" at bounding box center [584, 277] width 1168 height 555
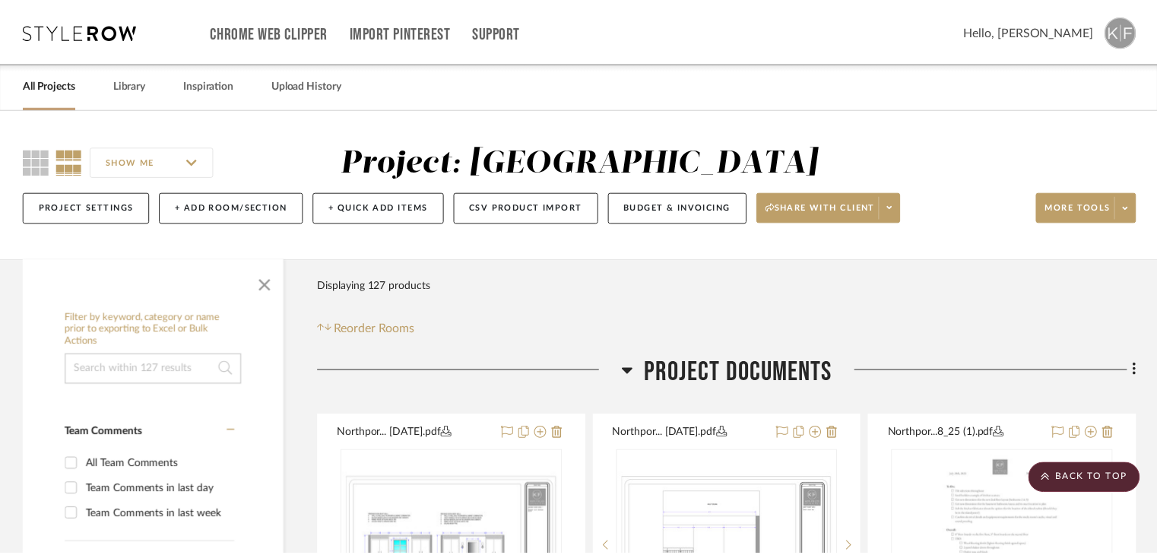
scroll to position [357, 0]
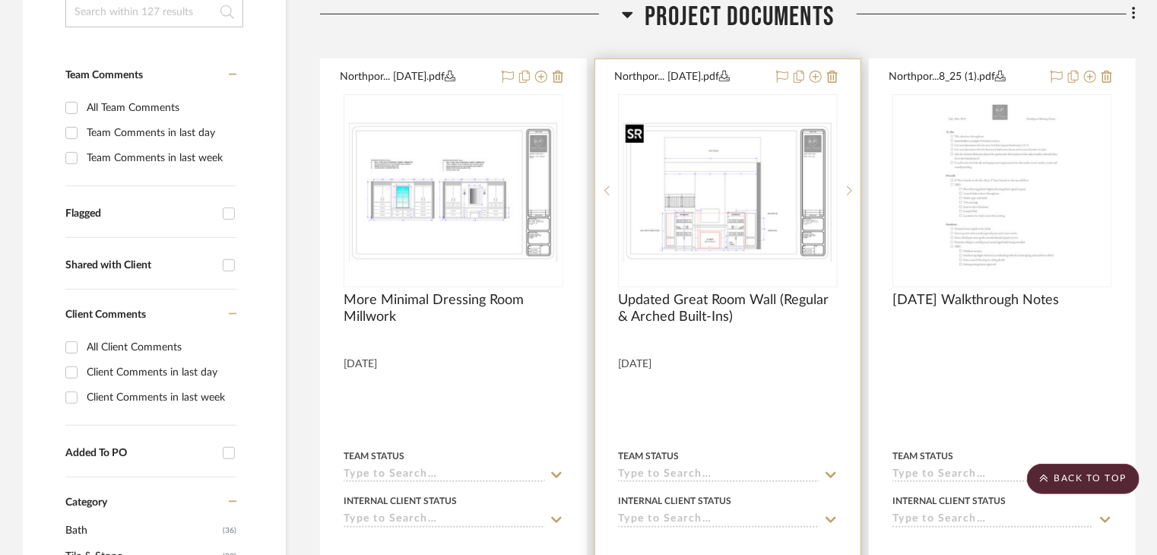
click at [677, 154] on img "0" at bounding box center [728, 191] width 217 height 144
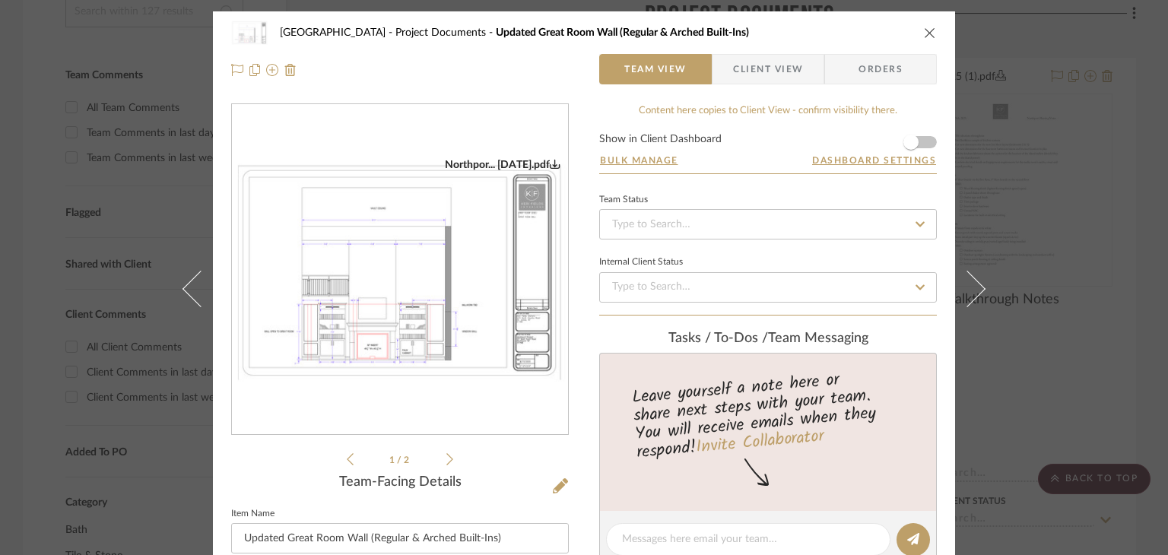
click at [443, 462] on div "Northpor... [DATE].pdf Northpor... [DATE].pdf Northpor... [DATE].pdf Northpor..…" at bounding box center [400, 285] width 338 height 365
click at [446, 462] on icon at bounding box center [449, 459] width 7 height 12
click at [347, 454] on icon at bounding box center [350, 459] width 7 height 14
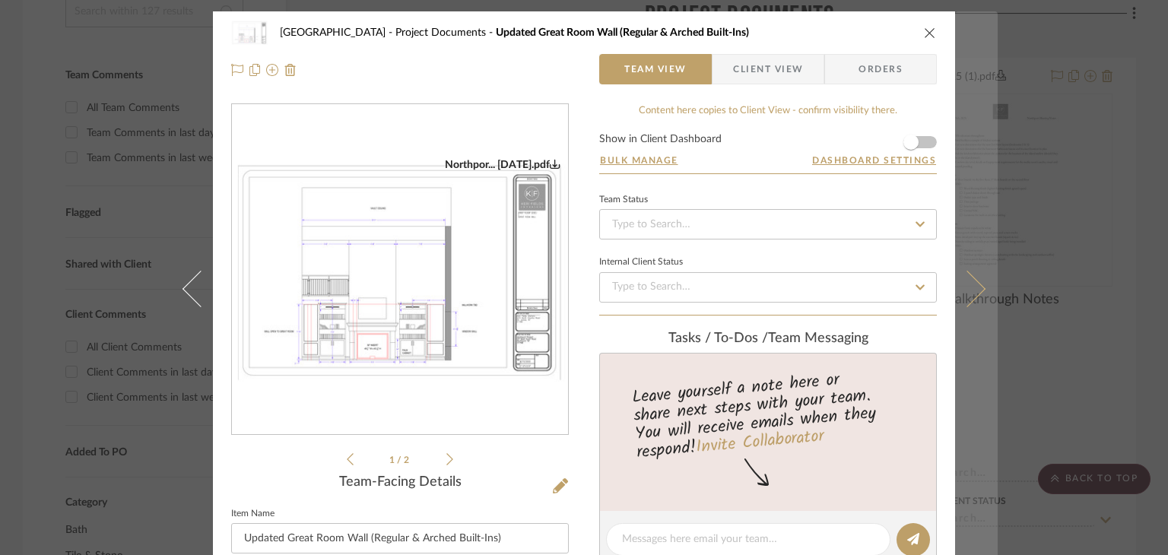
click at [976, 395] on button at bounding box center [976, 288] width 43 height 555
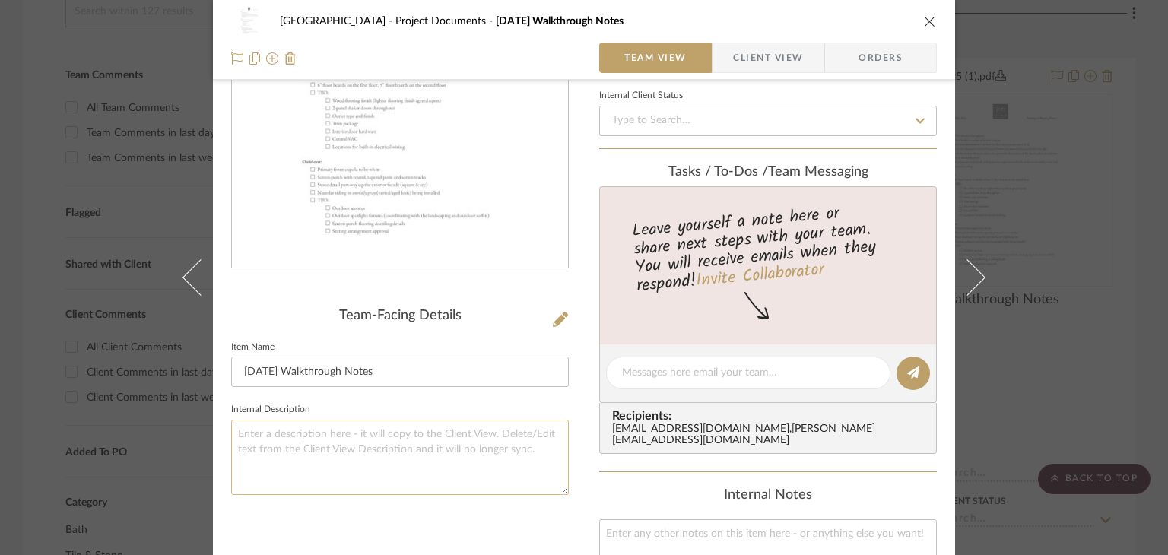
scroll to position [263, 0]
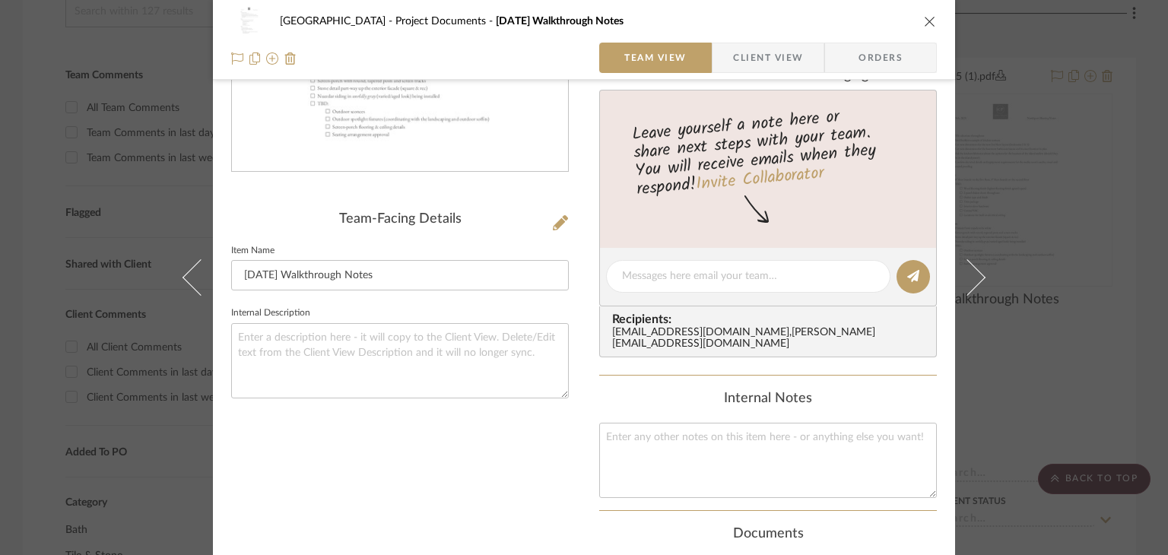
click at [1077, 369] on div "Northport Project Documents [DATE] Walkthrough Notes Team View Client View Orde…" at bounding box center [584, 277] width 1168 height 555
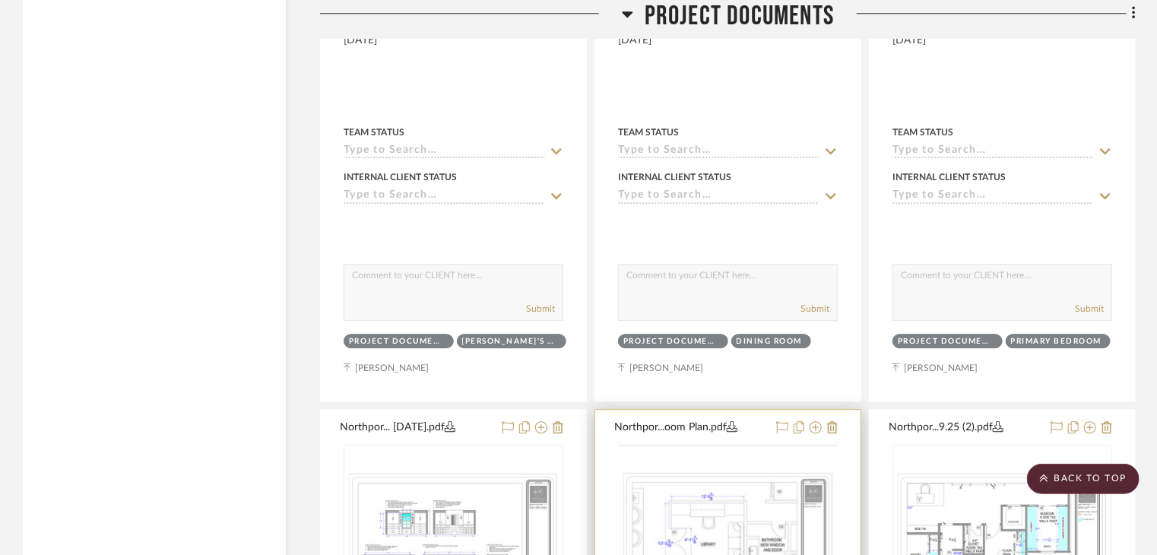
scroll to position [2485, 0]
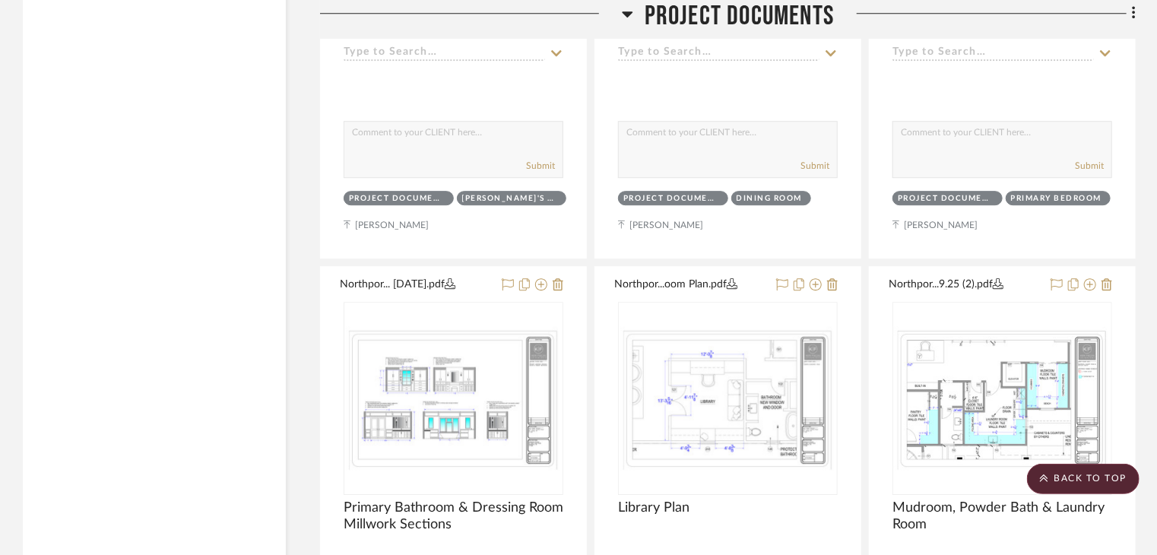
scroll to position [1877, 0]
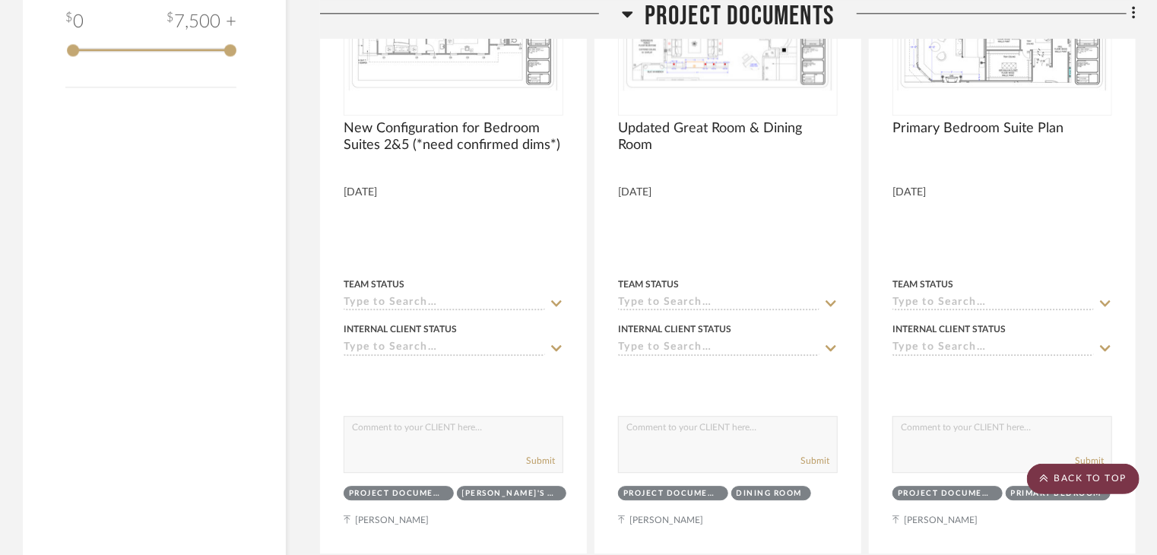
click at [1046, 464] on scroll-to-top-button "BACK TO TOP" at bounding box center [1083, 479] width 113 height 30
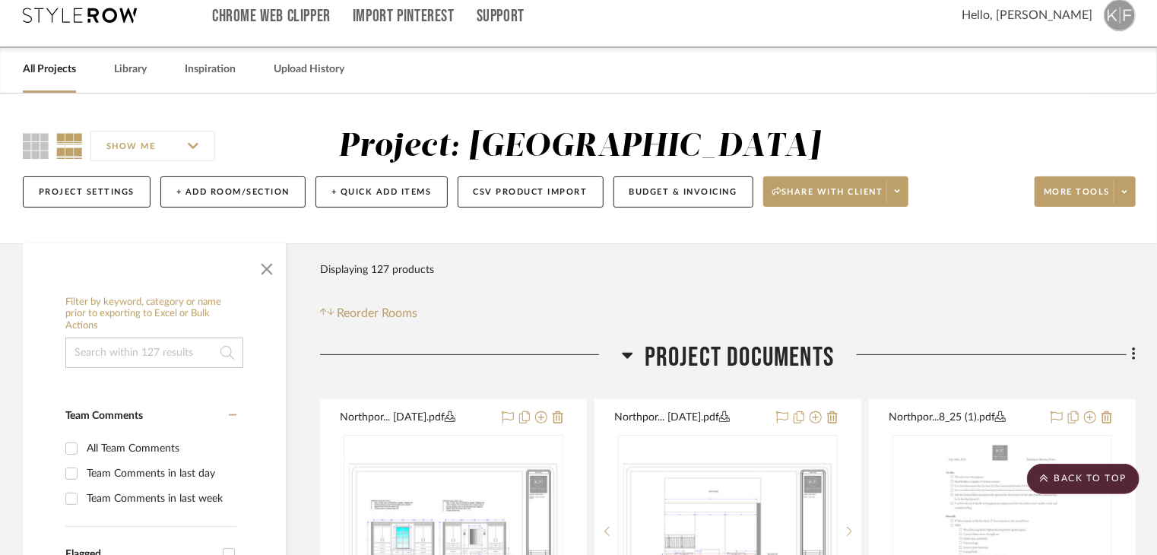
scroll to position [0, 0]
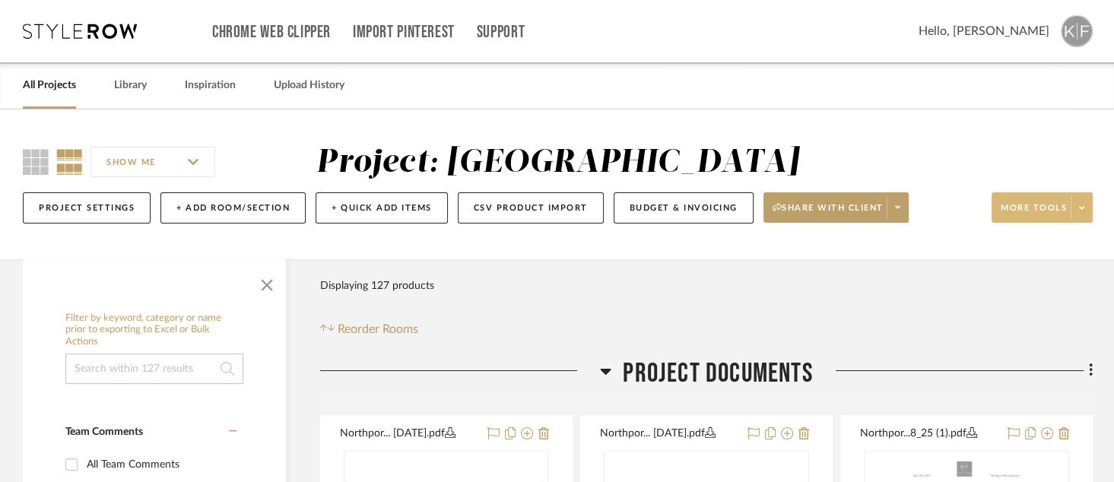
click at [1086, 196] on span at bounding box center [1080, 207] width 21 height 23
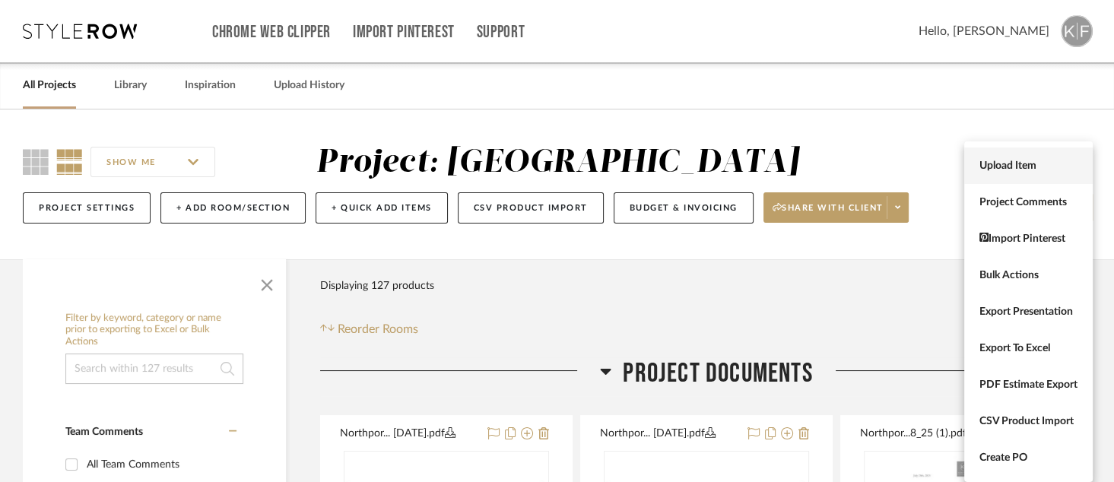
click at [1028, 169] on span "Upload Item" at bounding box center [1028, 166] width 98 height 13
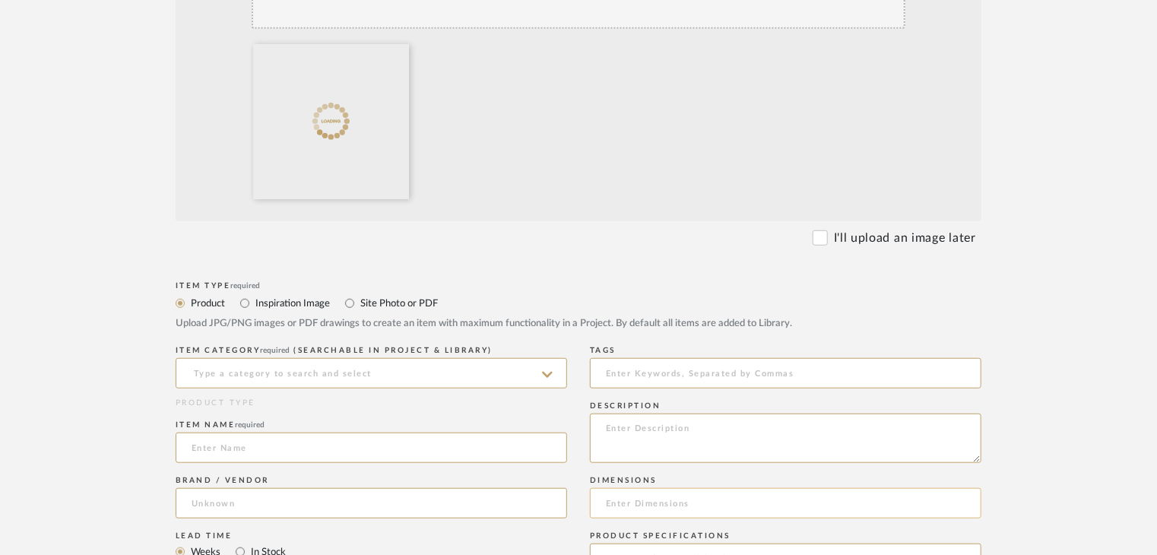
scroll to position [456, 0]
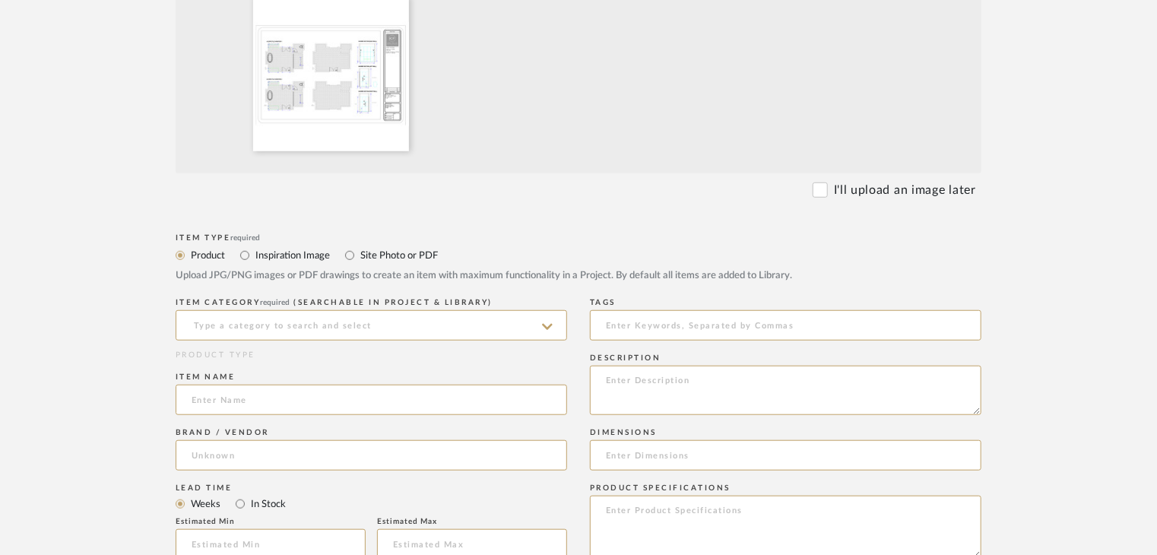
click at [361, 252] on label "Site Photo or PDF" at bounding box center [398, 255] width 79 height 17
click at [359, 252] on input "Site Photo or PDF" at bounding box center [350, 255] width 18 height 18
radio input "true"
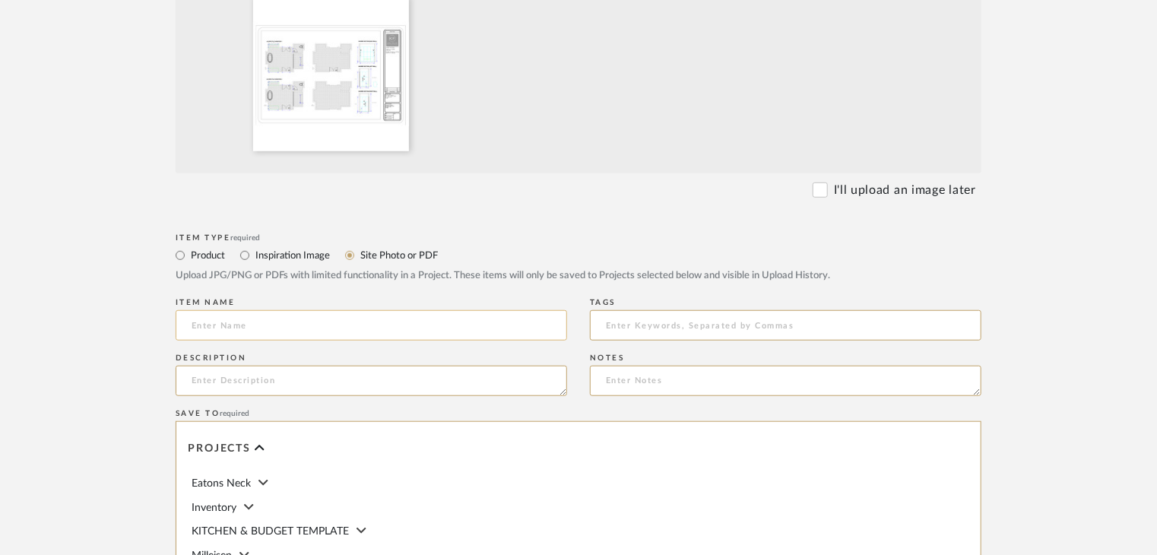
click at [393, 321] on input at bounding box center [371, 325] width 391 height 30
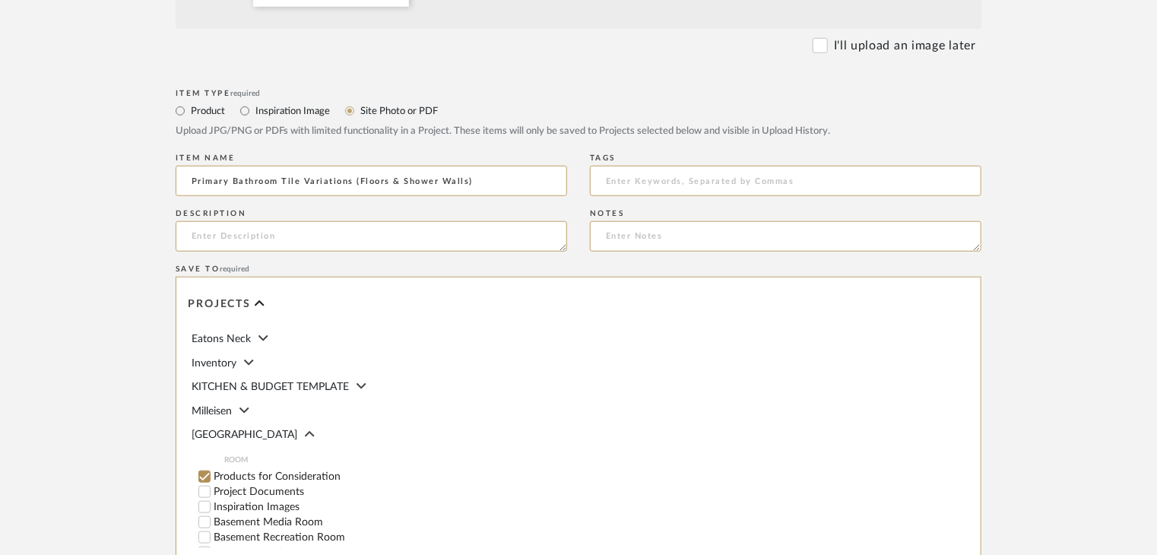
scroll to position [684, 0]
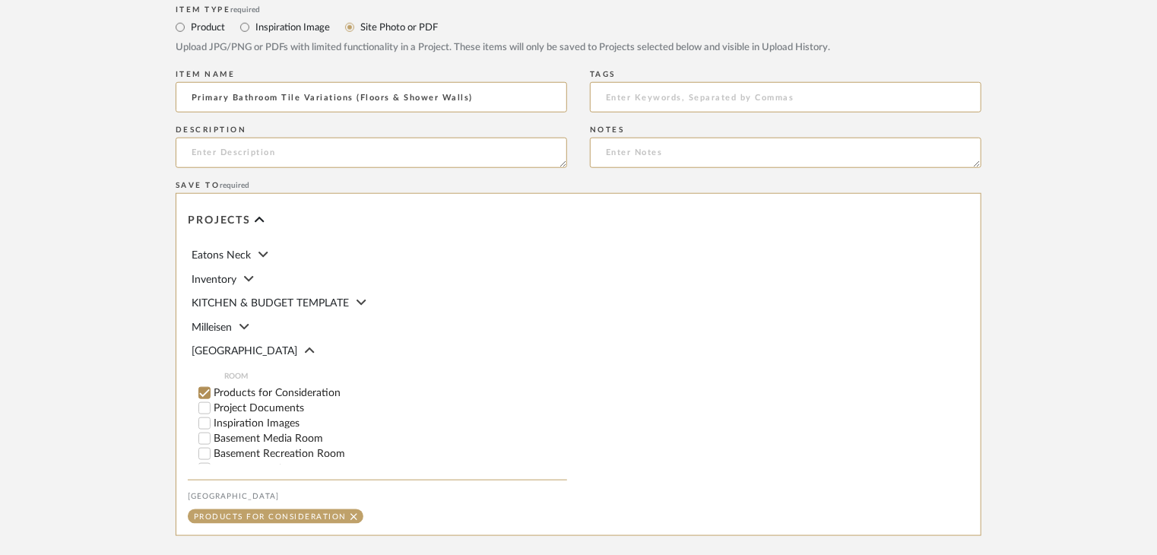
type input "Primary Bathroom Tile Variations (Floors & Shower Walls)"
click at [253, 405] on label "Project Documents" at bounding box center [390, 408] width 353 height 11
click at [212, 405] on input "Project Documents" at bounding box center [204, 408] width 15 height 15
checkbox input "false"
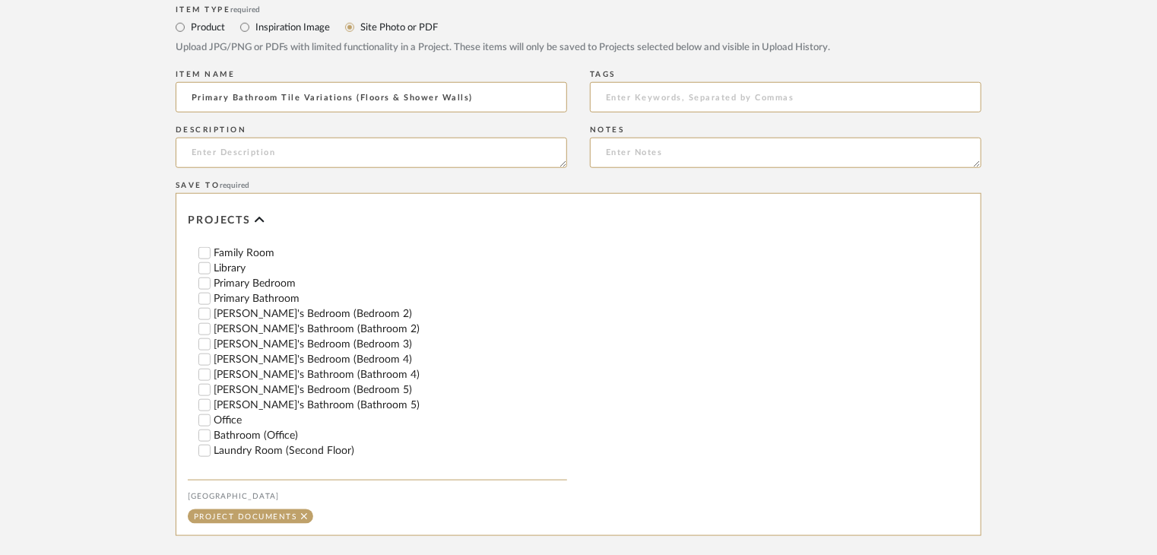
scroll to position [380, 0]
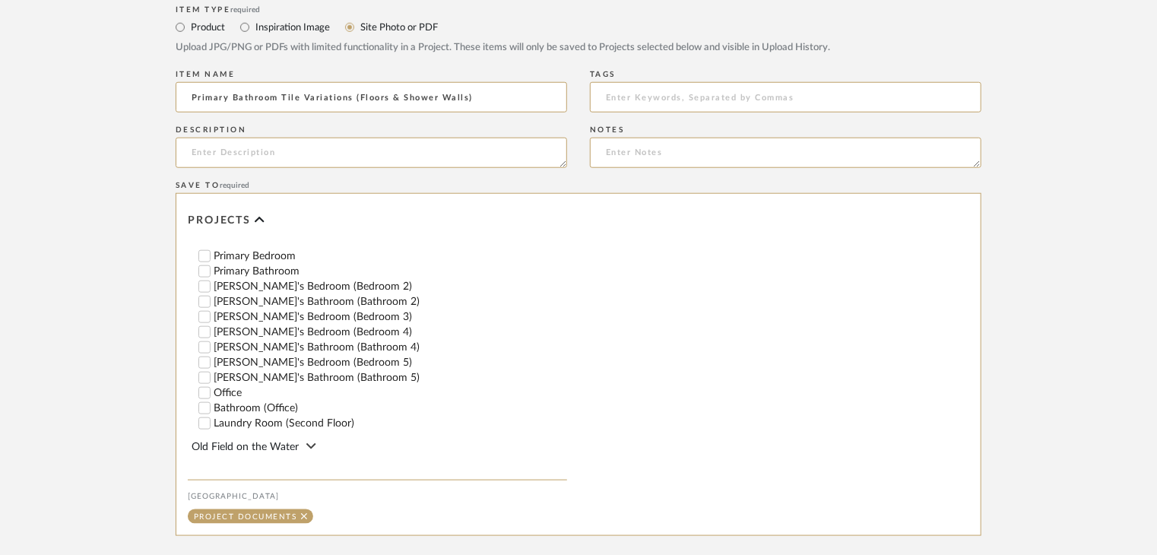
click at [266, 272] on label "Primary Bathroom" at bounding box center [390, 271] width 353 height 11
click at [212, 272] on input "Primary Bathroom" at bounding box center [204, 271] width 15 height 15
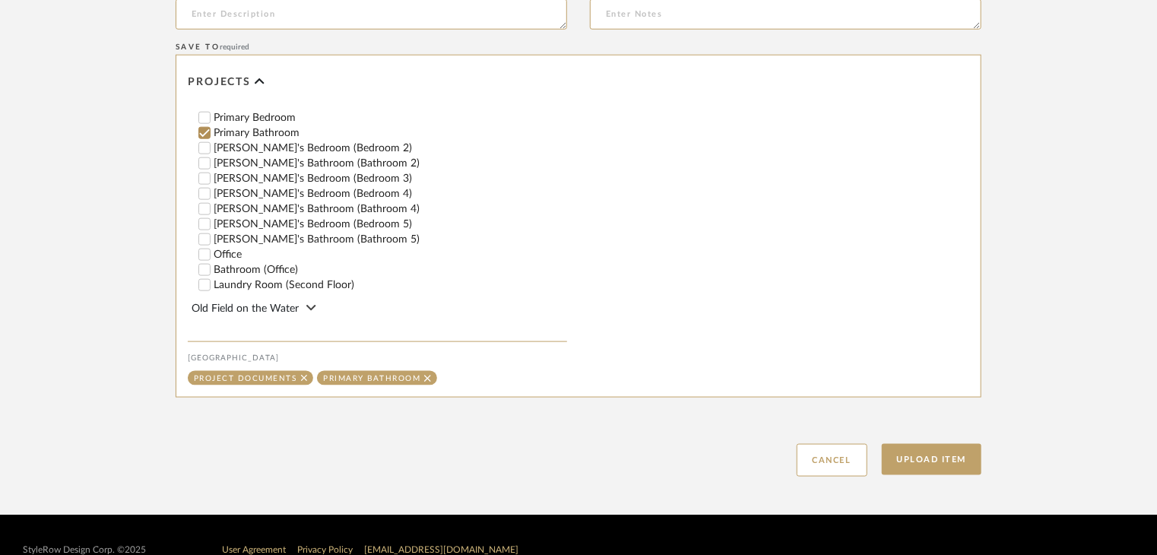
scroll to position [851, 0]
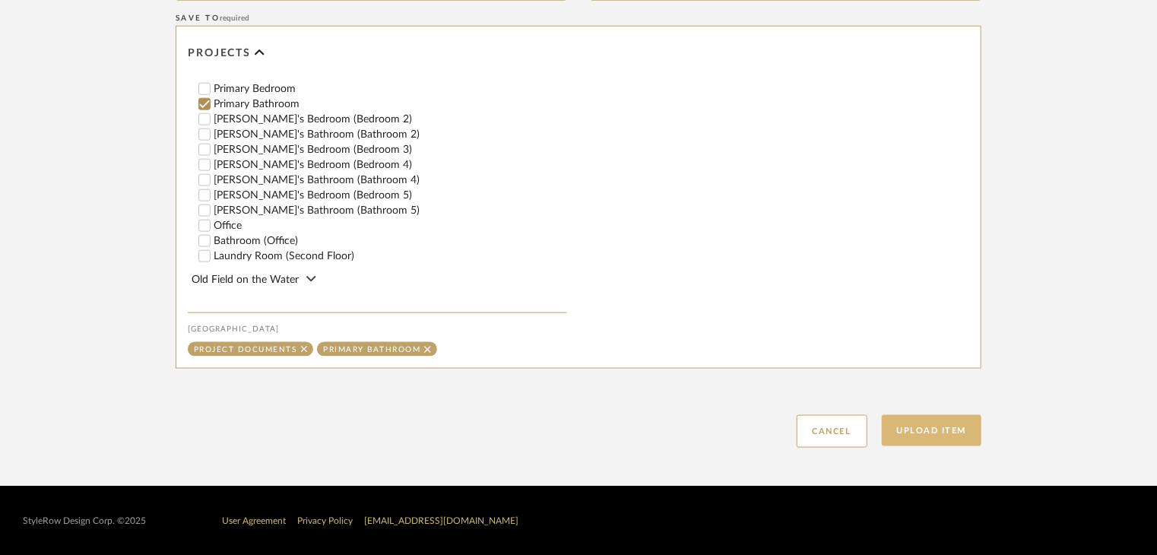
click at [936, 432] on button "Upload Item" at bounding box center [932, 430] width 100 height 31
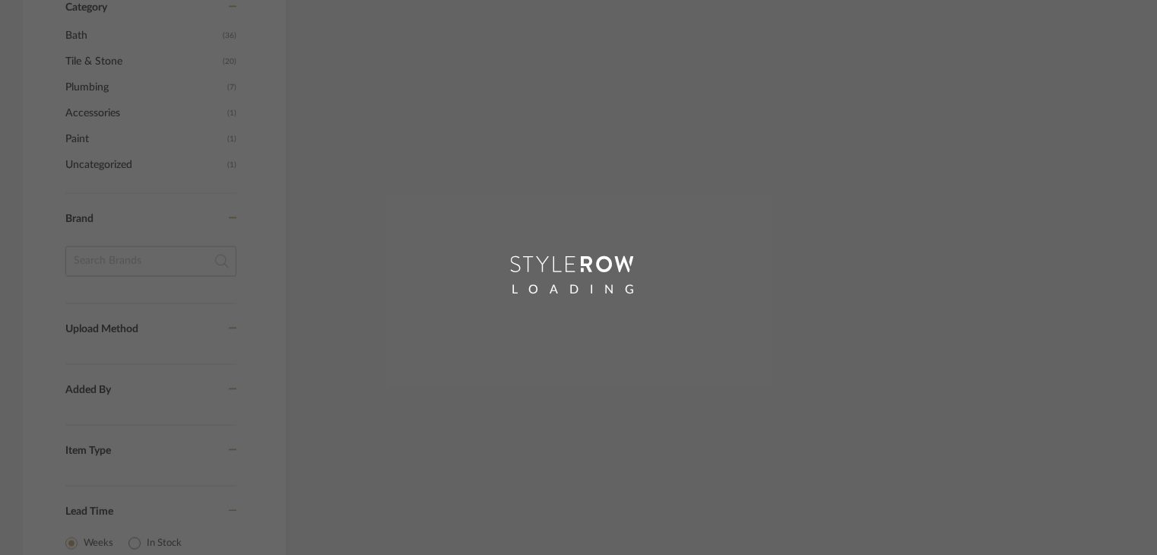
scroll to position [733, 0]
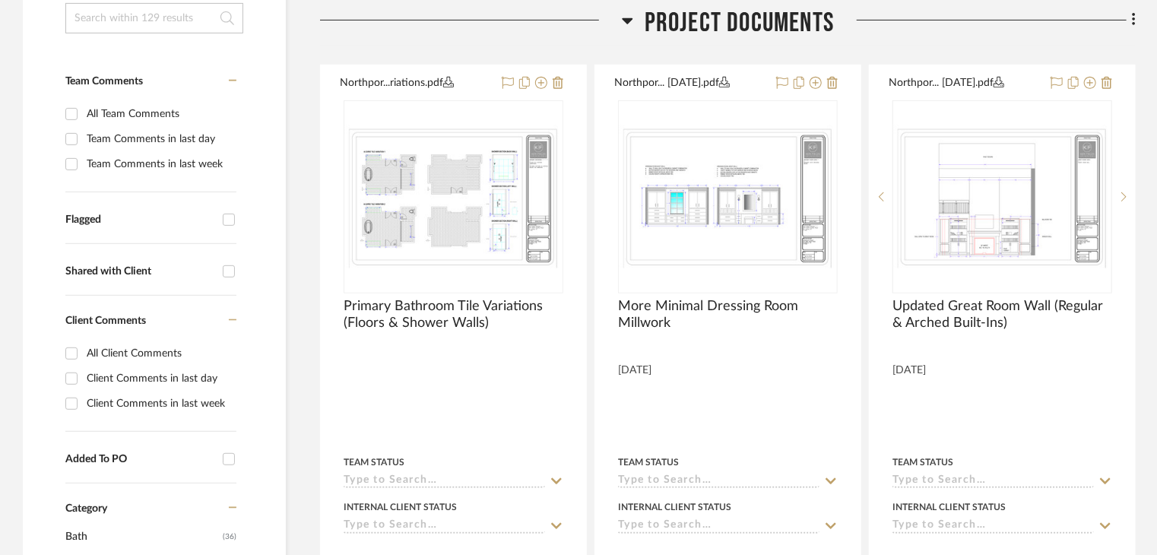
scroll to position [357, 0]
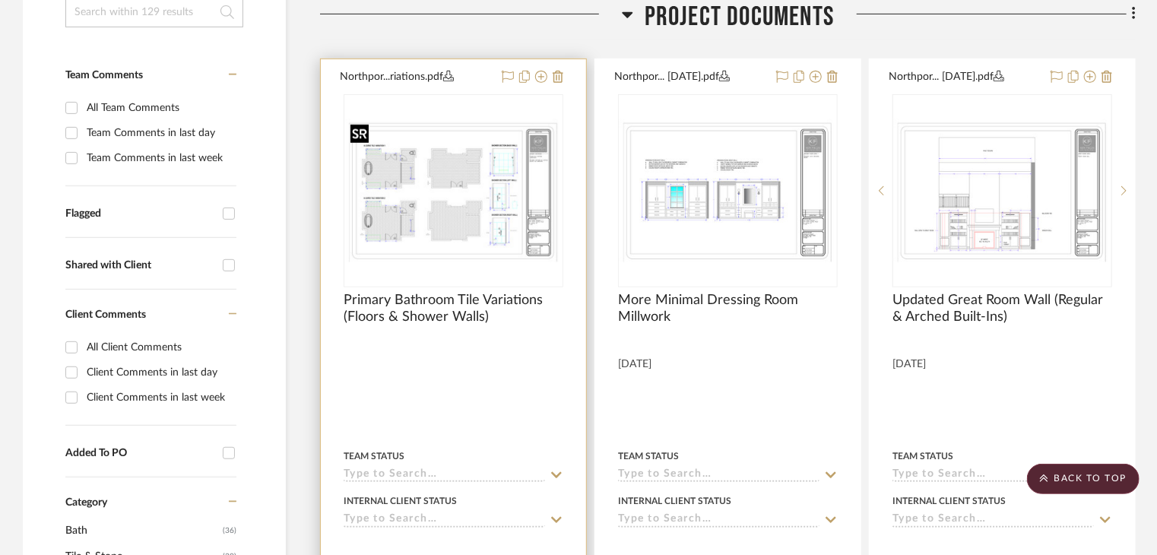
click at [474, 220] on img "0" at bounding box center [453, 191] width 217 height 144
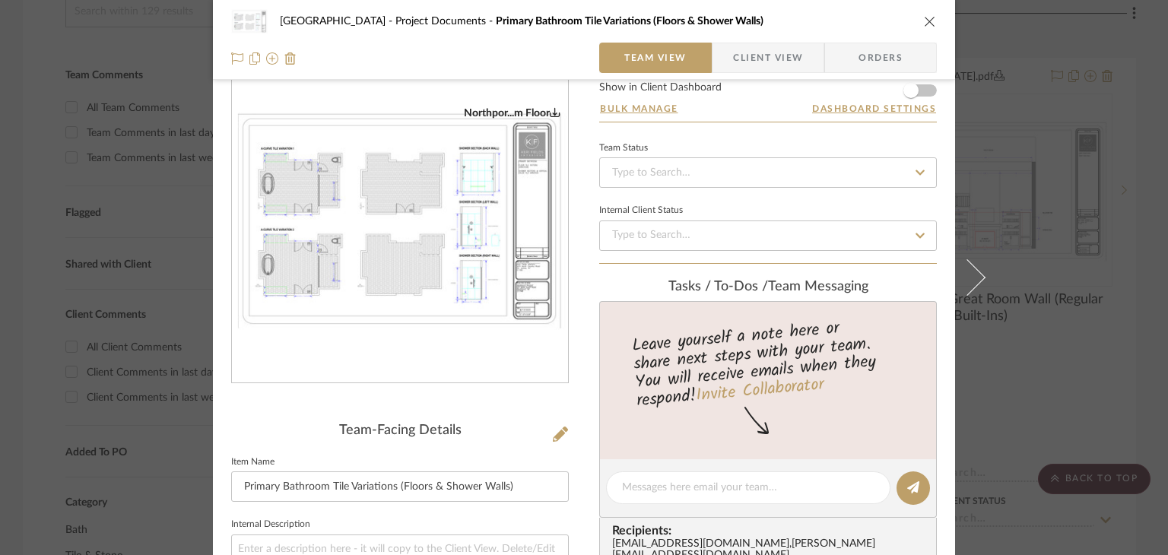
scroll to position [228, 0]
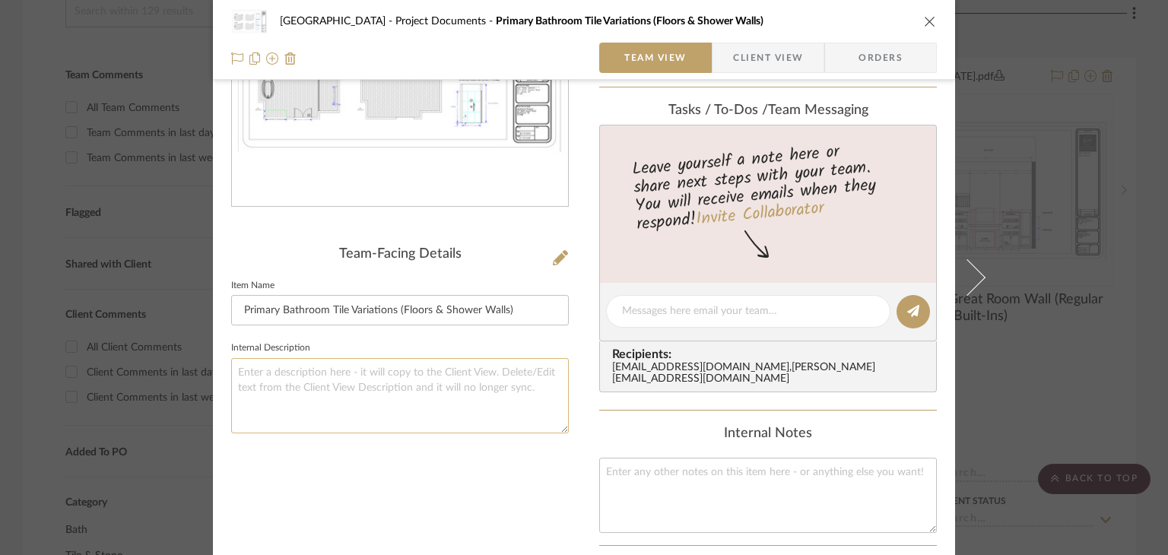
click at [414, 407] on textarea at bounding box center [400, 395] width 338 height 75
type textarea "[DATE]"
click at [924, 24] on icon "close" at bounding box center [930, 21] width 12 height 12
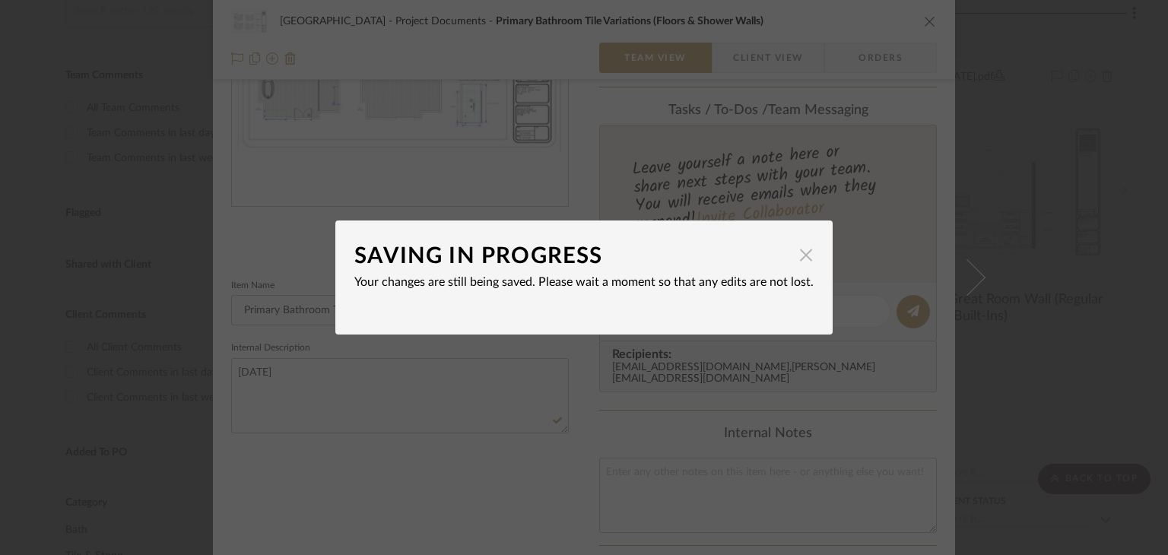
click at [804, 253] on span "button" at bounding box center [806, 254] width 30 height 30
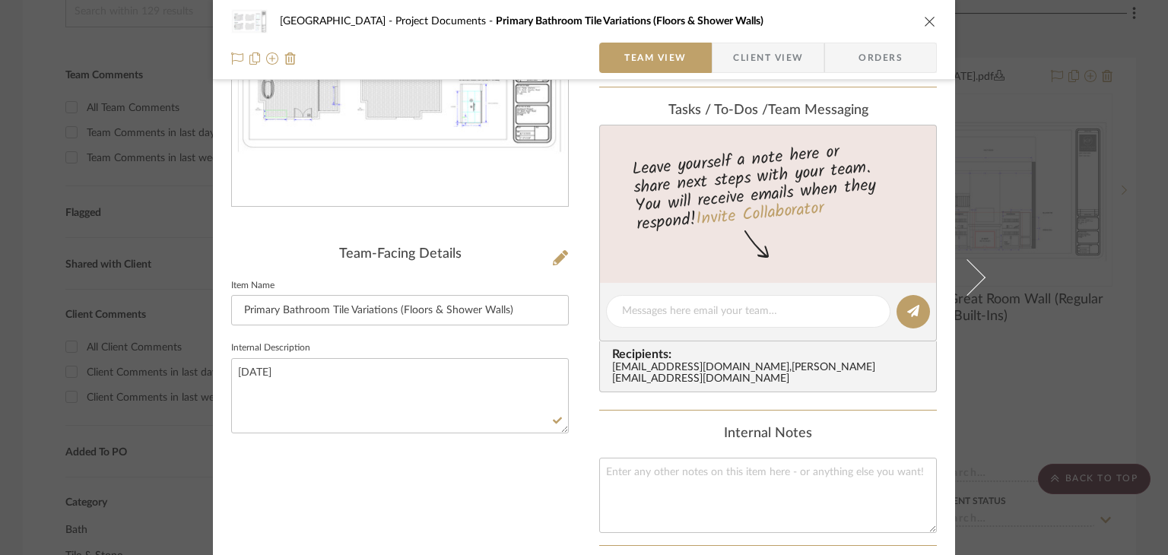
click at [1070, 375] on div "Northport Project Documents Primary Bathroom Tile Variations (Floors & Shower W…" at bounding box center [584, 277] width 1168 height 555
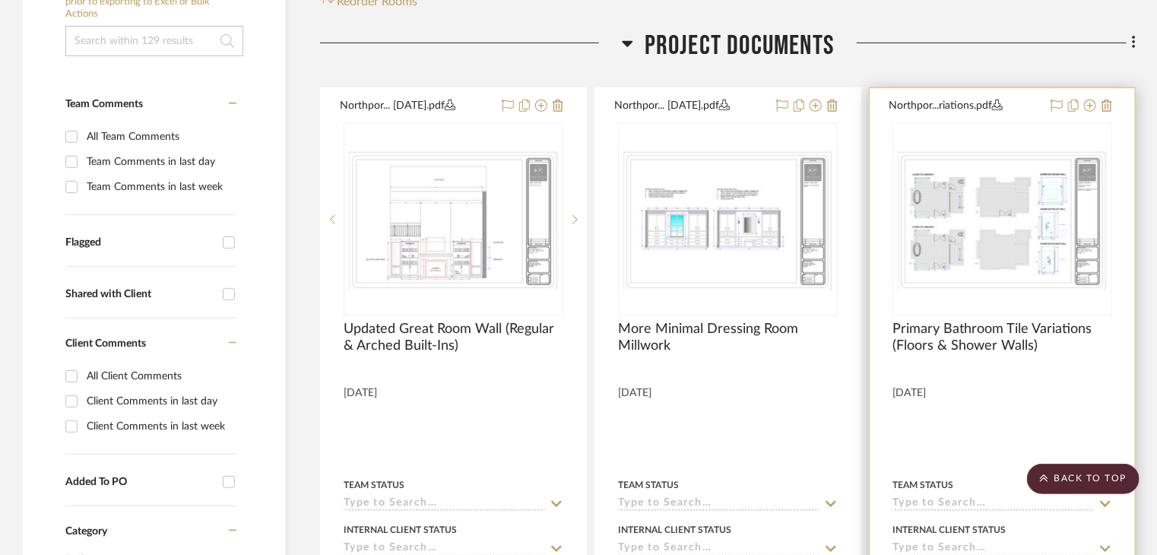
scroll to position [316, 0]
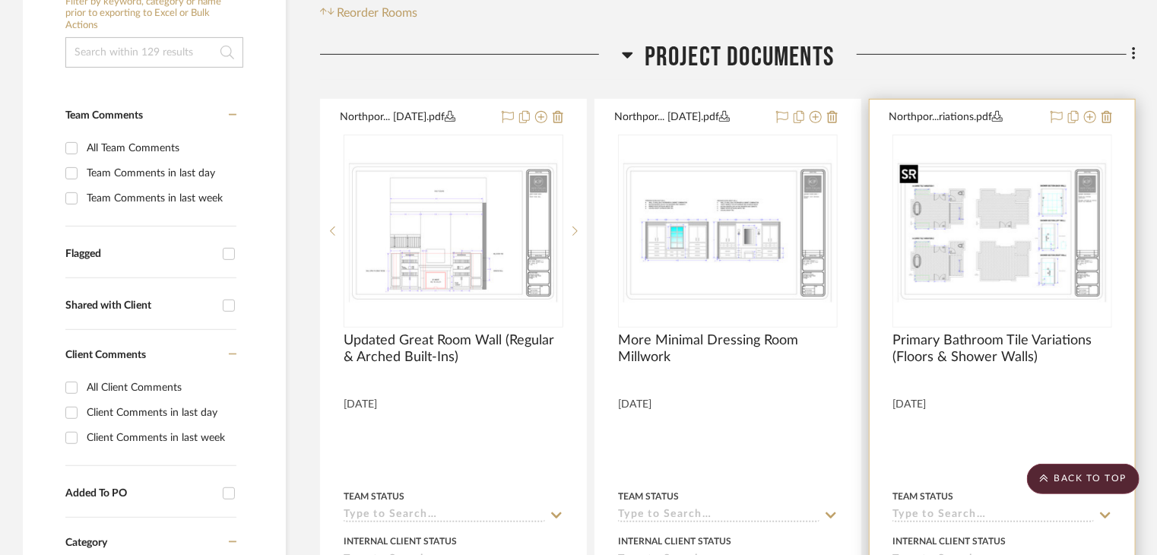
click at [1015, 290] on img "0" at bounding box center [1002, 231] width 217 height 144
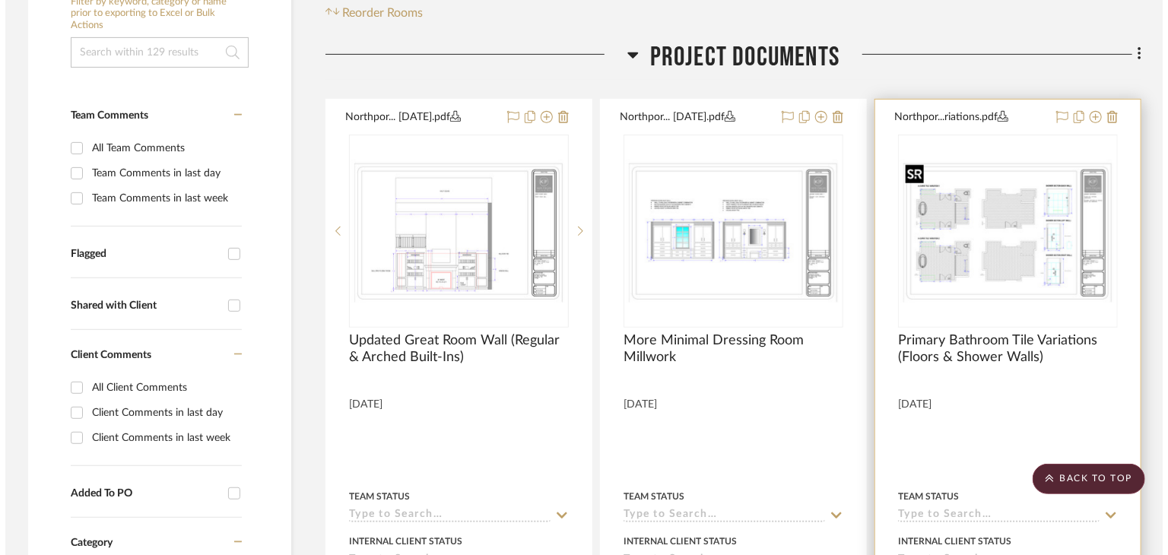
scroll to position [0, 0]
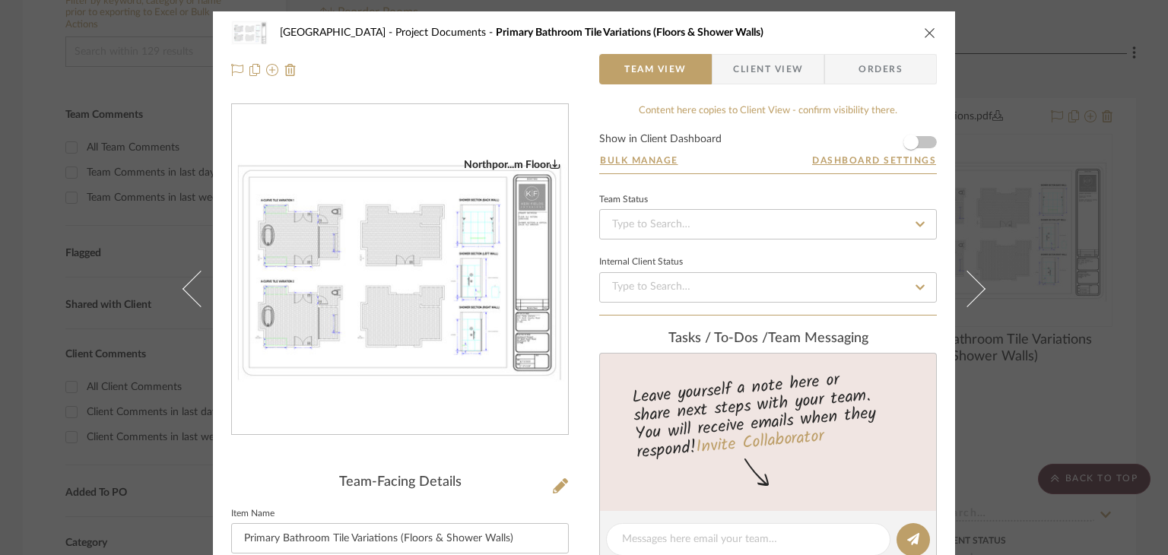
click at [1082, 315] on div "Northport Project Documents Primary Bathroom Tile Variations (Floors & Shower W…" at bounding box center [584, 277] width 1168 height 555
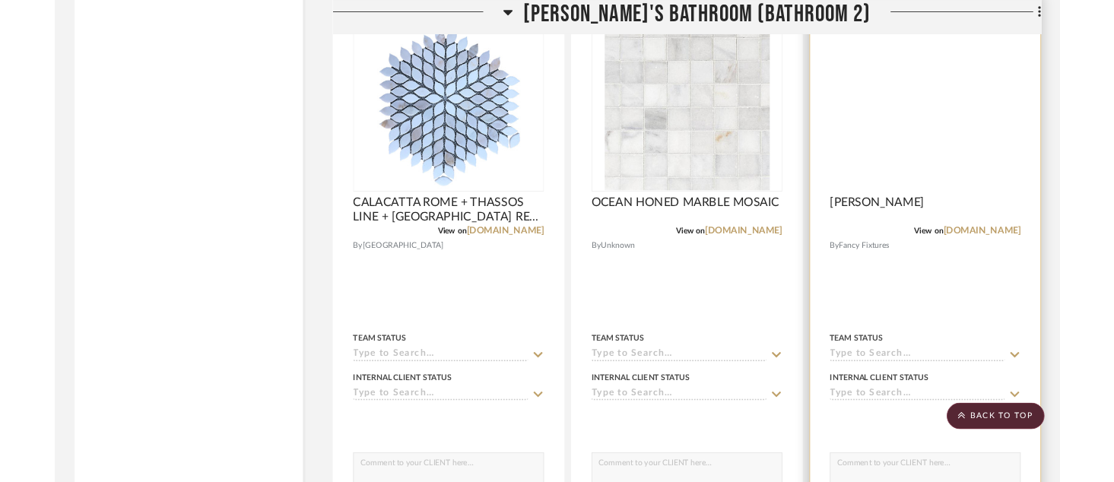
scroll to position [21342, 0]
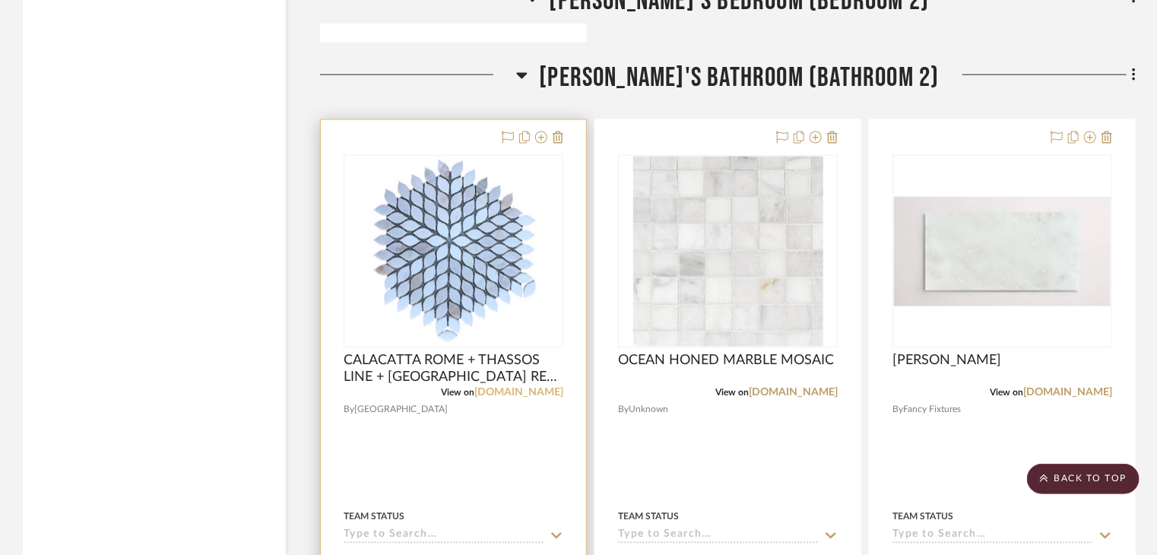
click at [487, 391] on link "[DOMAIN_NAME]" at bounding box center [518, 393] width 89 height 11
